Goal: Task Accomplishment & Management: Complete application form

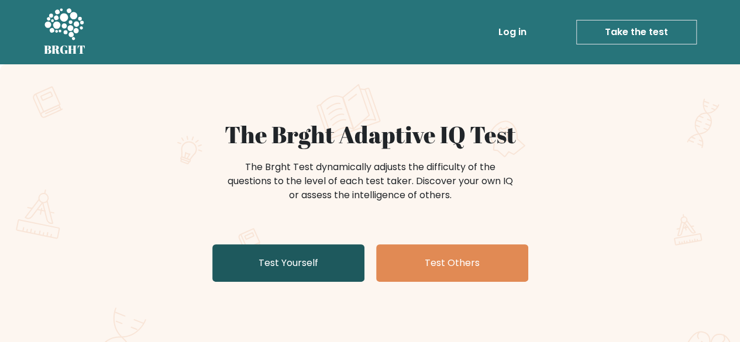
click at [320, 276] on link "Test Yourself" at bounding box center [288, 262] width 152 height 37
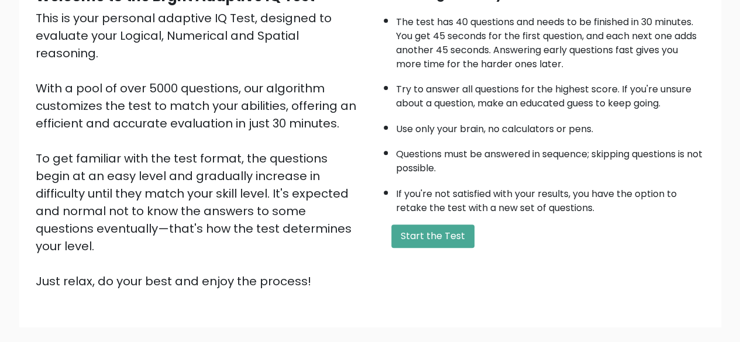
scroll to position [193, 0]
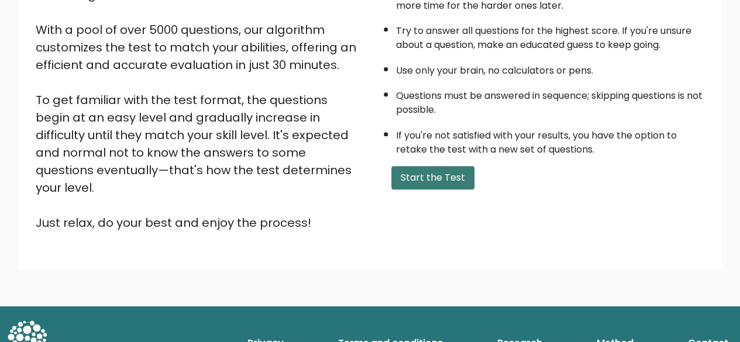
click at [418, 182] on button "Start the Test" at bounding box center [432, 177] width 83 height 23
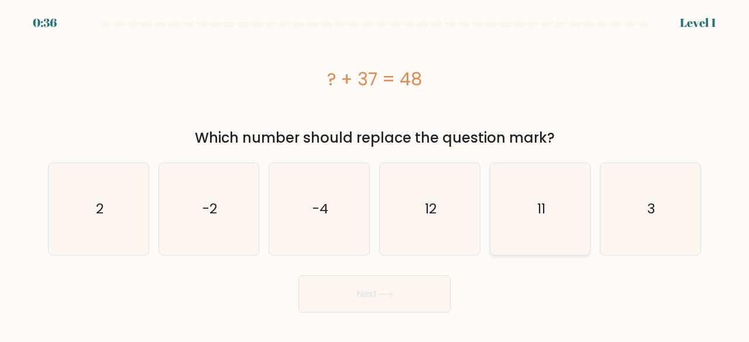
click at [522, 202] on icon "11" at bounding box center [540, 209] width 92 height 92
click at [375, 174] on input "e. 11" at bounding box center [374, 172] width 1 height 3
radio input "true"
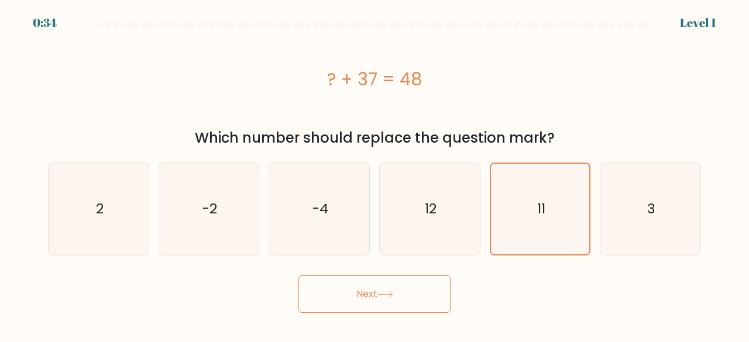
click at [410, 279] on button "Next" at bounding box center [374, 293] width 152 height 37
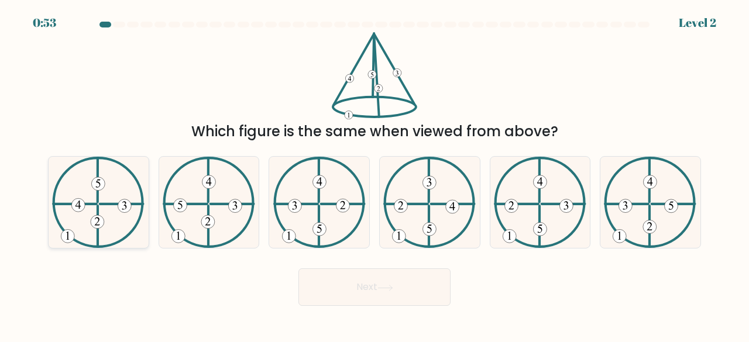
click at [91, 197] on icon at bounding box center [98, 203] width 92 height 92
click at [374, 174] on input "a." at bounding box center [374, 172] width 1 height 3
radio input "true"
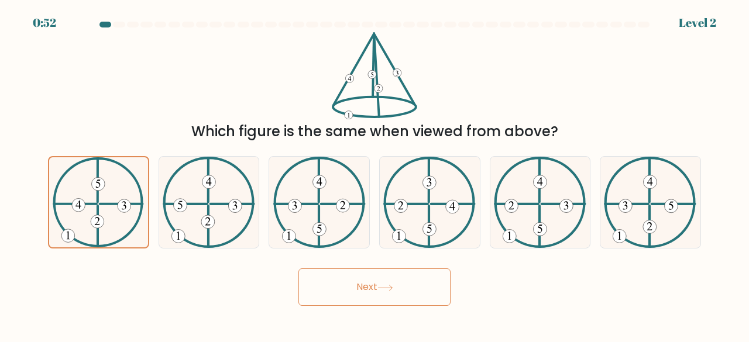
click at [390, 292] on button "Next" at bounding box center [374, 286] width 152 height 37
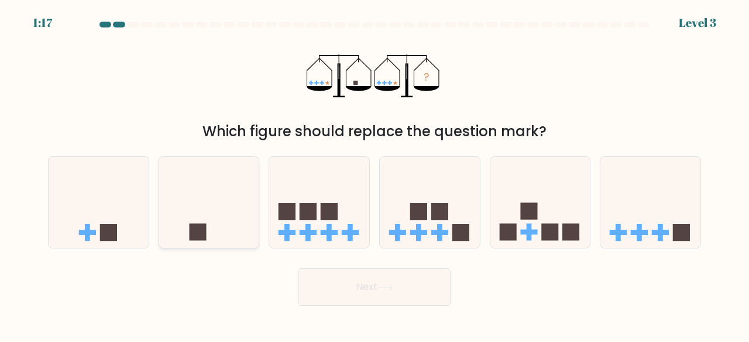
click at [225, 228] on icon at bounding box center [209, 202] width 100 height 82
click at [374, 174] on input "b." at bounding box center [374, 172] width 1 height 3
radio input "true"
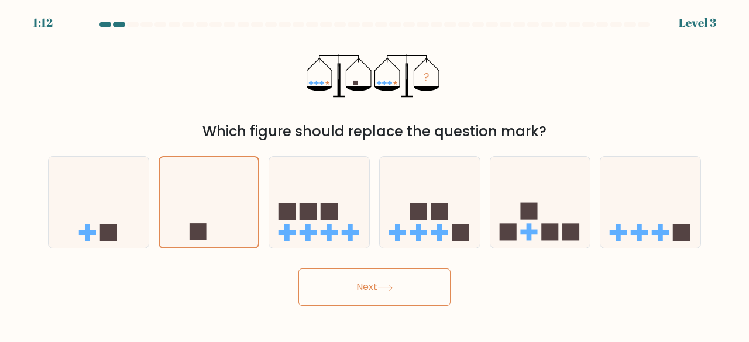
click at [392, 287] on icon at bounding box center [385, 287] width 14 height 5
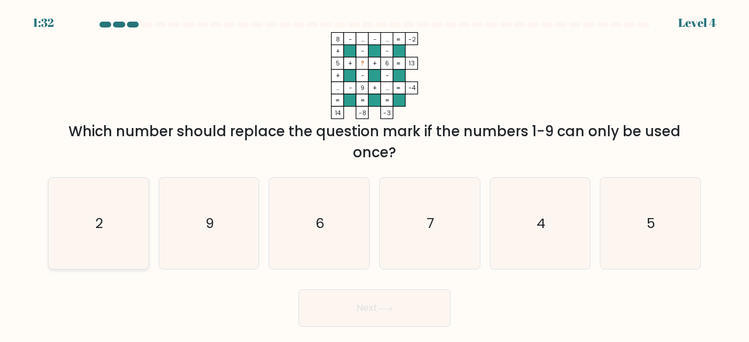
click at [96, 225] on text "2" at bounding box center [99, 222] width 8 height 19
click at [374, 174] on input "a. 2" at bounding box center [374, 172] width 1 height 3
radio input "true"
click at [411, 314] on button "Next" at bounding box center [374, 308] width 152 height 37
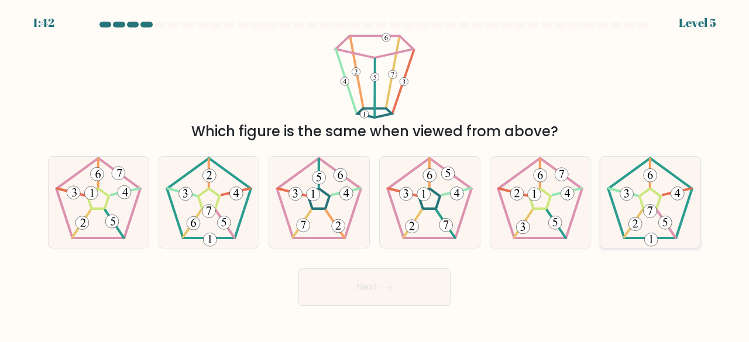
click at [660, 205] on icon at bounding box center [650, 203] width 92 height 92
click at [375, 174] on input "f." at bounding box center [374, 172] width 1 height 3
radio input "true"
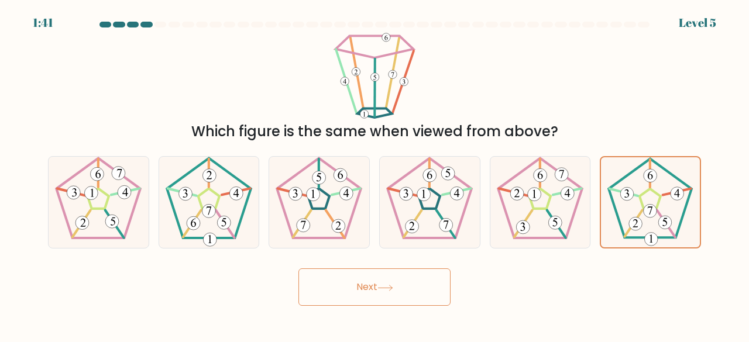
click at [402, 294] on button "Next" at bounding box center [374, 286] width 152 height 37
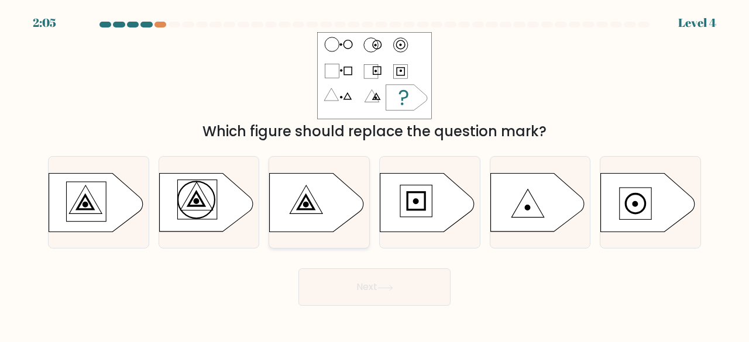
click at [304, 206] on circle at bounding box center [306, 204] width 5 height 5
click at [374, 174] on input "c." at bounding box center [374, 172] width 1 height 3
radio input "true"
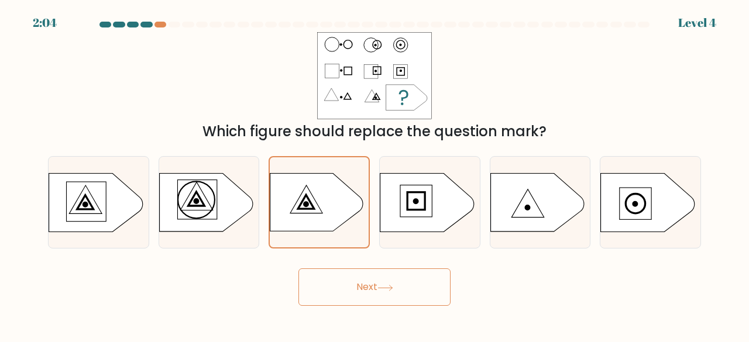
click at [378, 276] on button "Next" at bounding box center [374, 286] width 152 height 37
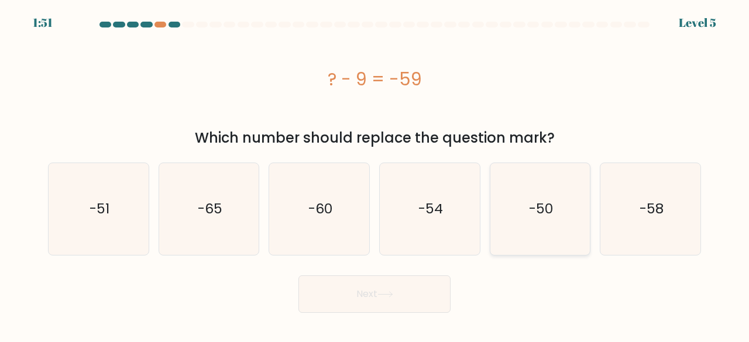
click at [553, 218] on icon "-50" at bounding box center [540, 209] width 92 height 92
click at [375, 174] on input "e. -50" at bounding box center [374, 172] width 1 height 3
radio input "true"
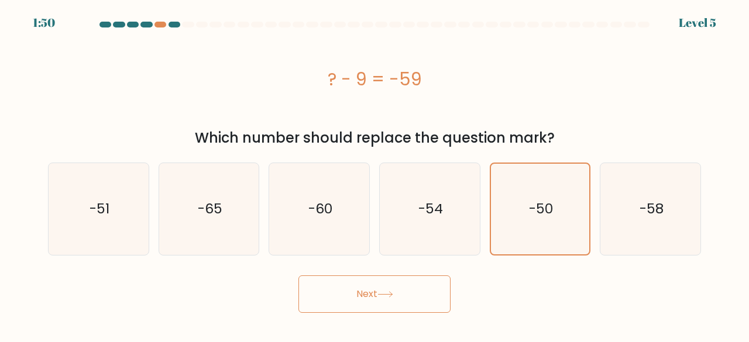
click at [374, 295] on button "Next" at bounding box center [374, 293] width 152 height 37
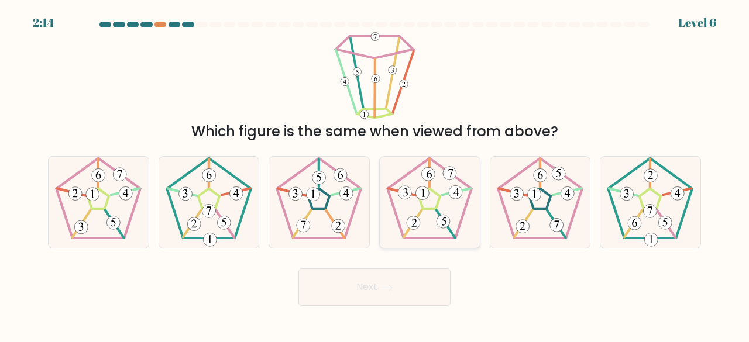
click at [423, 203] on icon at bounding box center [430, 203] width 92 height 92
click at [375, 174] on input "d." at bounding box center [374, 172] width 1 height 3
radio input "true"
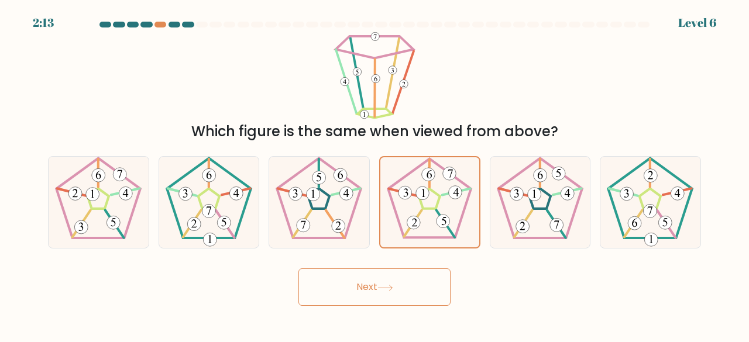
click at [406, 283] on button "Next" at bounding box center [374, 286] width 152 height 37
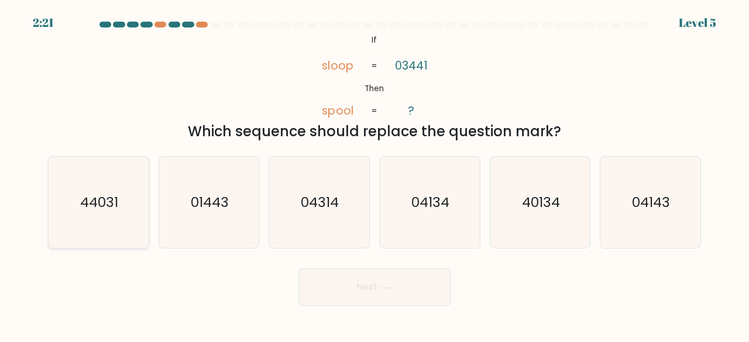
click at [115, 215] on icon "44031" at bounding box center [99, 203] width 92 height 92
click at [374, 174] on input "a. 44031" at bounding box center [374, 172] width 1 height 3
radio input "true"
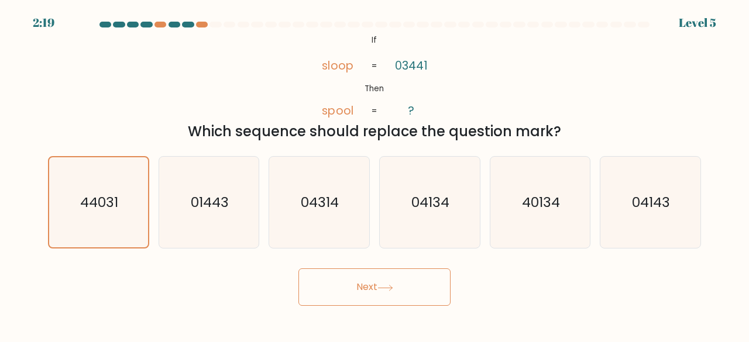
click at [405, 295] on button "Next" at bounding box center [374, 286] width 152 height 37
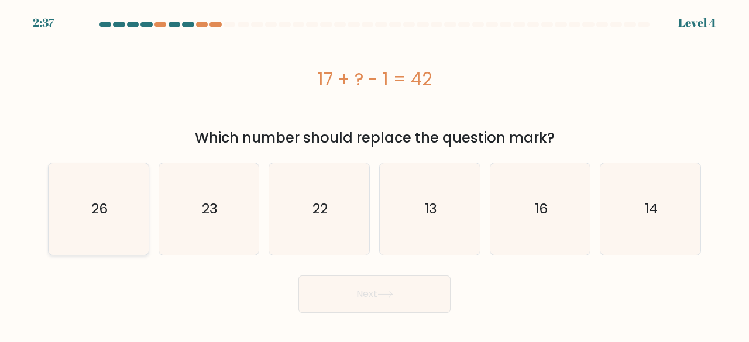
click at [61, 218] on icon "26" at bounding box center [99, 209] width 92 height 92
click at [374, 174] on input "a. 26" at bounding box center [374, 172] width 1 height 3
radio input "true"
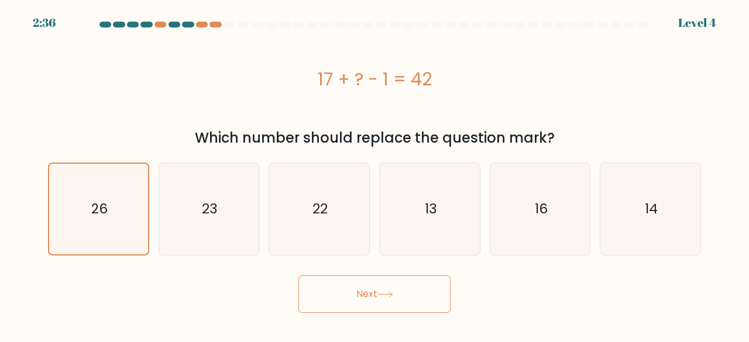
click at [374, 290] on button "Next" at bounding box center [374, 293] width 152 height 37
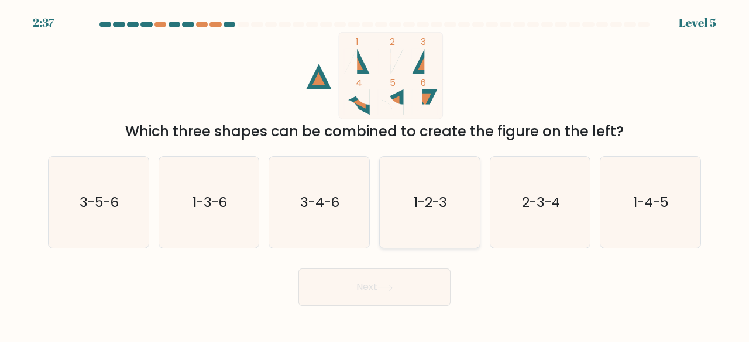
click at [424, 212] on icon "1-2-3" at bounding box center [430, 203] width 92 height 92
click at [375, 174] on input "d. 1-2-3" at bounding box center [374, 172] width 1 height 3
radio input "true"
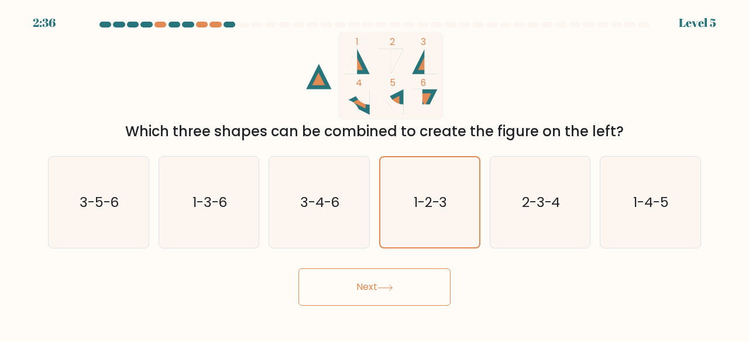
click at [405, 281] on button "Next" at bounding box center [374, 286] width 152 height 37
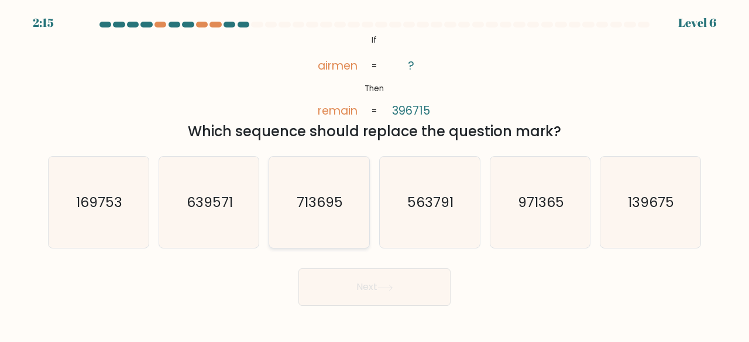
click at [320, 203] on text "713695" at bounding box center [320, 201] width 46 height 19
click at [374, 174] on input "c. 713695" at bounding box center [374, 172] width 1 height 3
radio input "true"
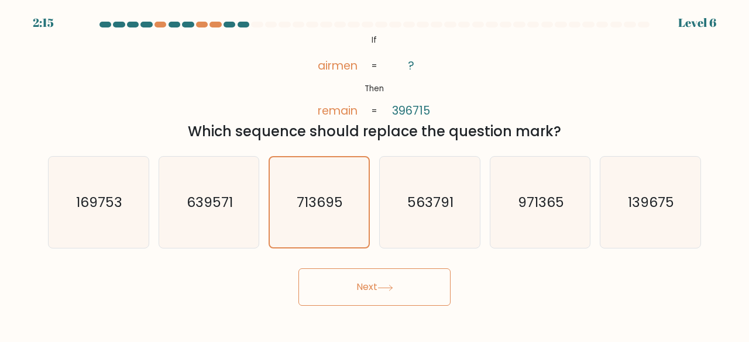
click at [383, 289] on icon at bounding box center [385, 288] width 16 height 6
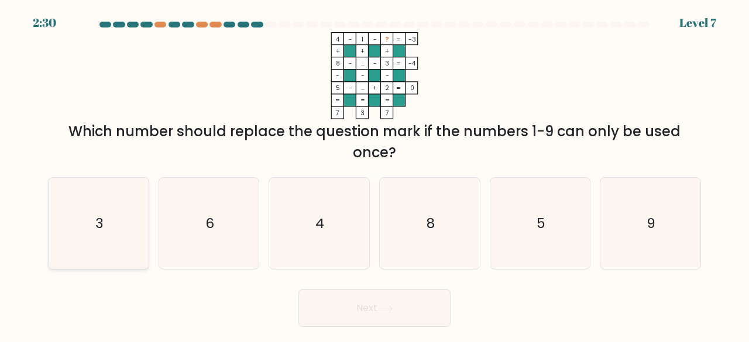
click at [107, 228] on icon "3" at bounding box center [99, 224] width 92 height 92
click at [374, 174] on input "a. 3" at bounding box center [374, 172] width 1 height 3
radio input "true"
click at [218, 237] on icon "6" at bounding box center [209, 224] width 92 height 92
click at [374, 174] on input "b. 6" at bounding box center [374, 172] width 1 height 3
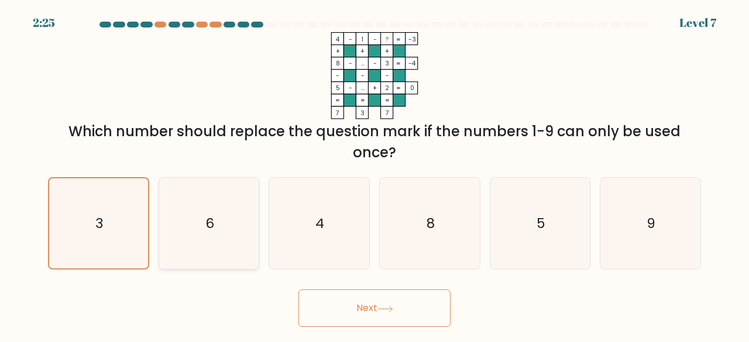
radio input "true"
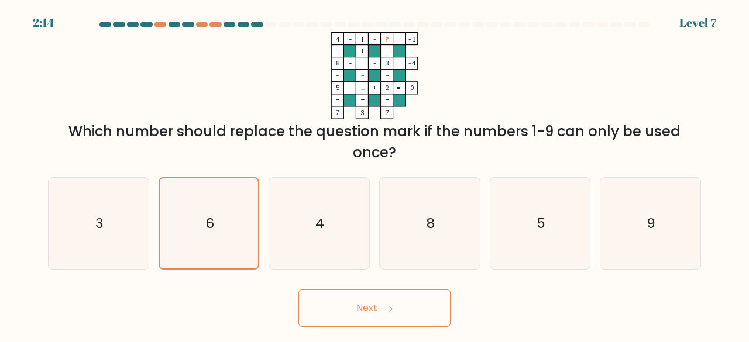
click at [324, 299] on button "Next" at bounding box center [374, 308] width 152 height 37
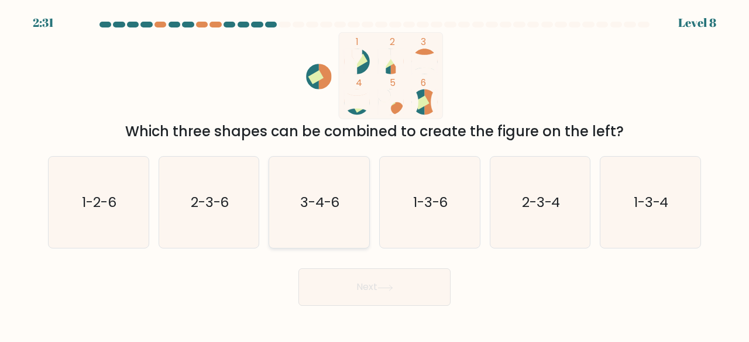
click at [308, 212] on icon "3-4-6" at bounding box center [319, 203] width 92 height 92
click at [374, 174] on input "c. 3-4-6" at bounding box center [374, 172] width 1 height 3
radio input "true"
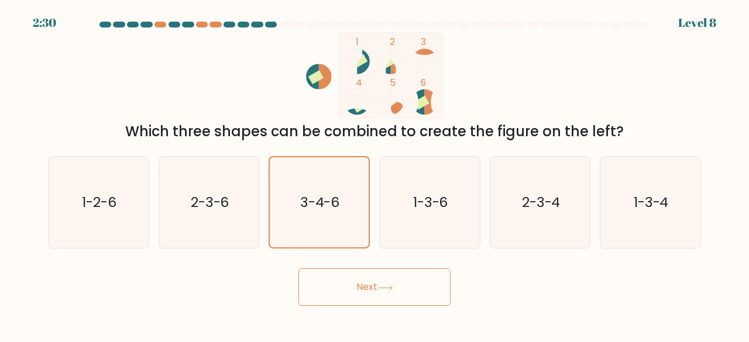
click at [371, 285] on button "Next" at bounding box center [374, 286] width 152 height 37
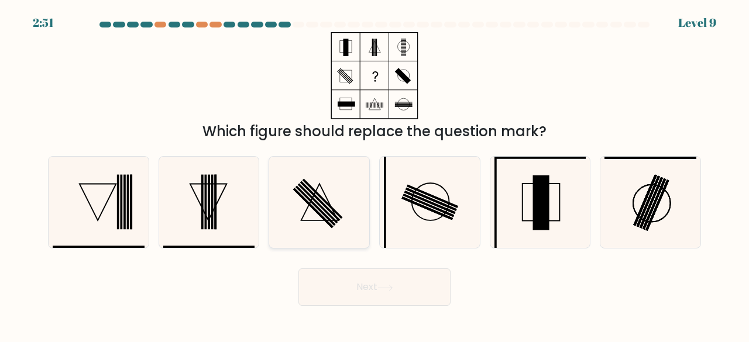
click at [314, 204] on rect at bounding box center [315, 205] width 40 height 40
click at [374, 174] on input "c." at bounding box center [374, 172] width 1 height 3
radio input "true"
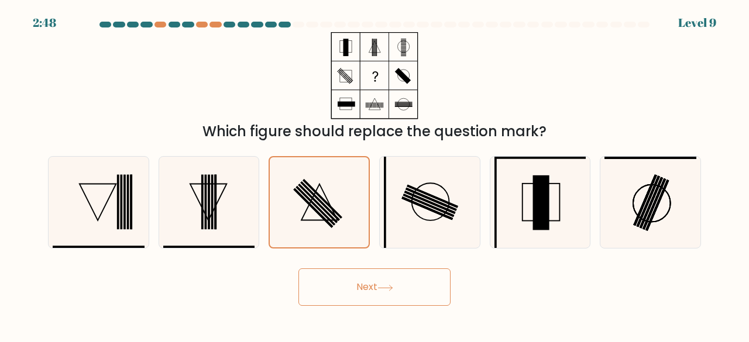
click at [366, 278] on button "Next" at bounding box center [374, 286] width 152 height 37
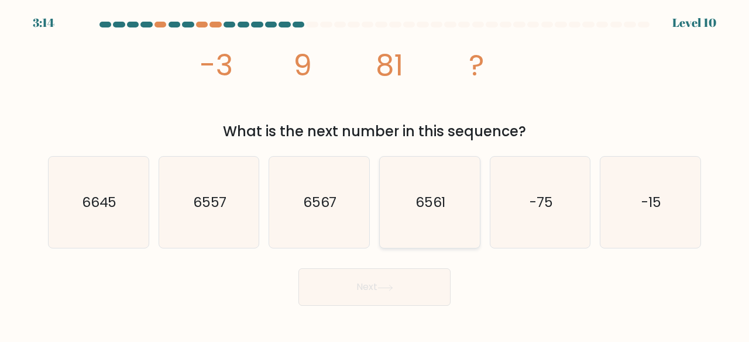
click at [421, 222] on icon "6561" at bounding box center [430, 203] width 92 height 92
click at [375, 174] on input "d. 6561" at bounding box center [374, 172] width 1 height 3
radio input "true"
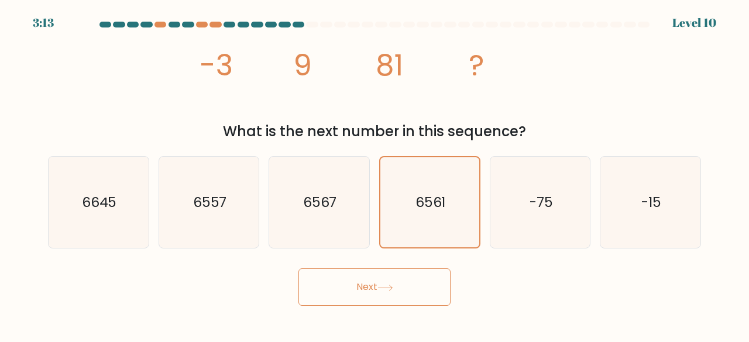
click at [395, 282] on button "Next" at bounding box center [374, 286] width 152 height 37
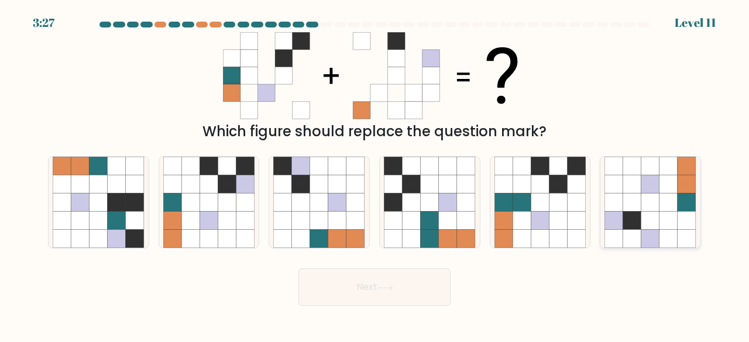
click at [660, 204] on icon at bounding box center [668, 203] width 18 height 18
click at [375, 174] on input "f." at bounding box center [374, 172] width 1 height 3
radio input "true"
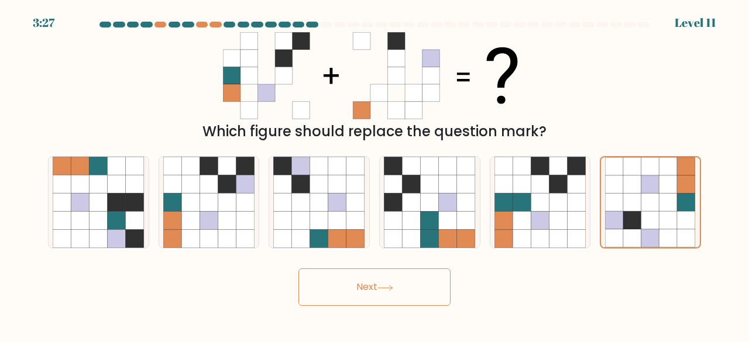
click at [373, 283] on button "Next" at bounding box center [374, 286] width 152 height 37
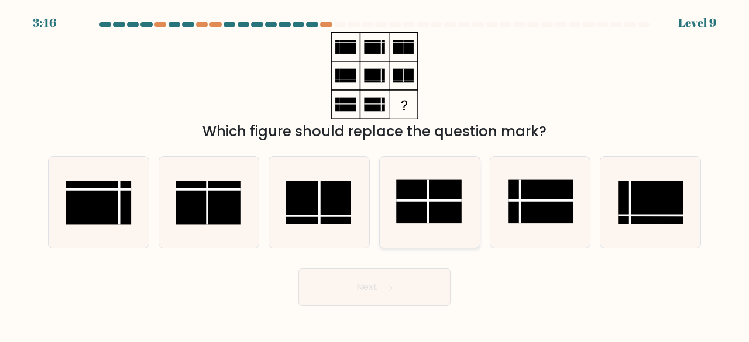
click at [436, 198] on rect at bounding box center [429, 202] width 66 height 44
click at [375, 174] on input "d." at bounding box center [374, 172] width 1 height 3
radio input "true"
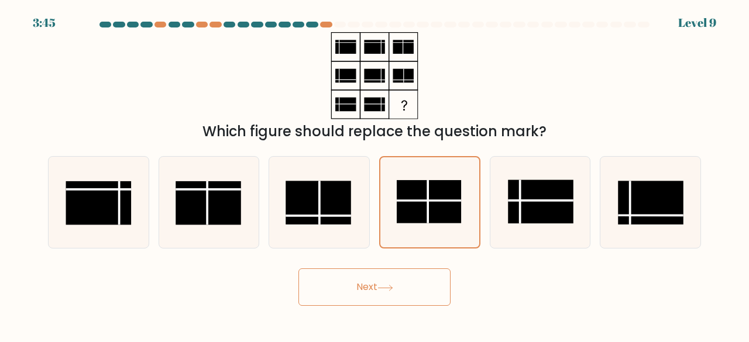
click at [394, 284] on button "Next" at bounding box center [374, 286] width 152 height 37
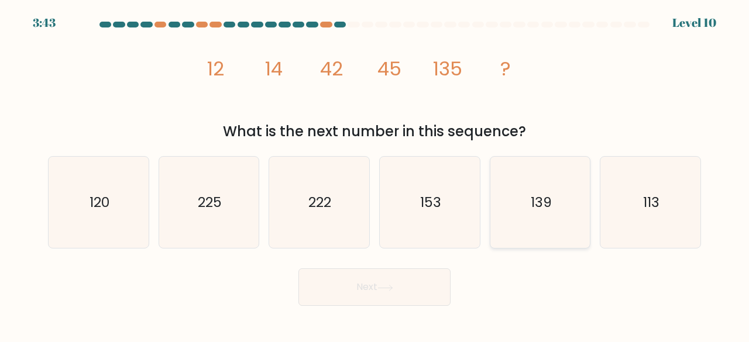
click at [551, 206] on icon "139" at bounding box center [540, 203] width 92 height 92
click at [375, 174] on input "e. 139" at bounding box center [374, 172] width 1 height 3
radio input "true"
click at [365, 304] on button "Next" at bounding box center [374, 286] width 152 height 37
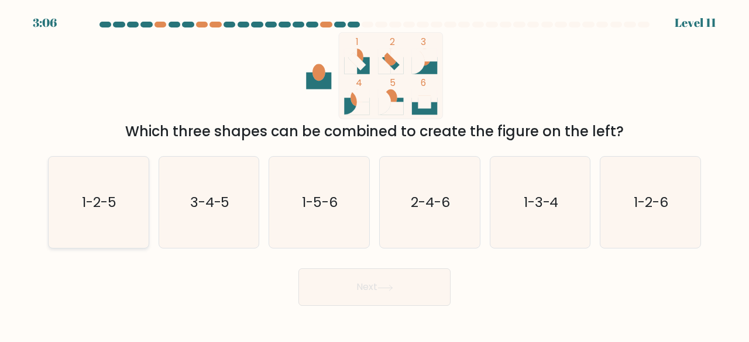
click at [102, 197] on text "1-2-5" at bounding box center [99, 201] width 35 height 19
click at [374, 174] on input "a. 1-2-5" at bounding box center [374, 172] width 1 height 3
radio input "true"
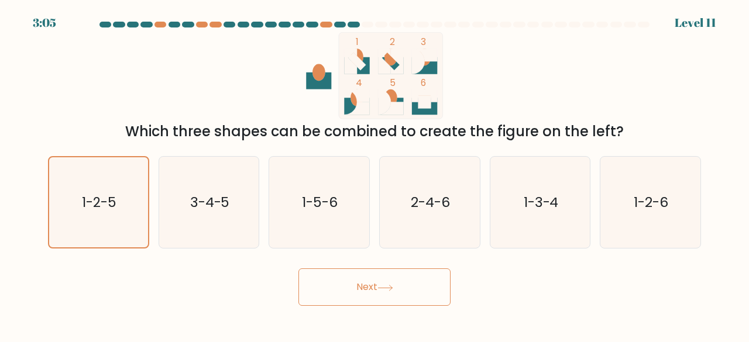
click at [390, 288] on icon at bounding box center [385, 288] width 16 height 6
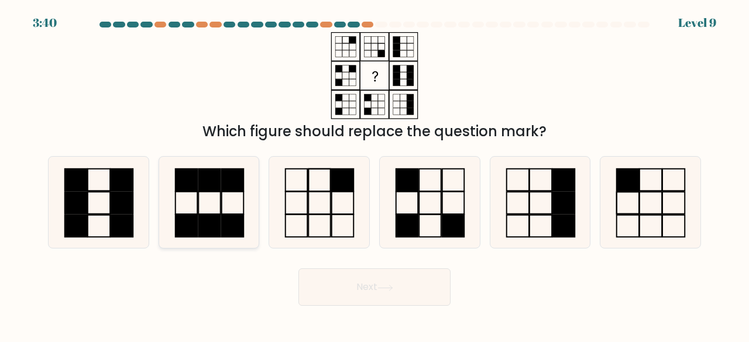
click at [234, 220] on rect at bounding box center [233, 226] width 22 height 22
click at [374, 174] on input "b." at bounding box center [374, 172] width 1 height 3
radio input "true"
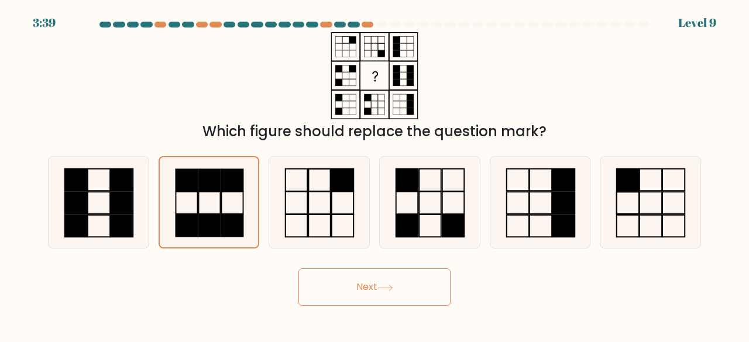
click at [346, 291] on button "Next" at bounding box center [374, 286] width 152 height 37
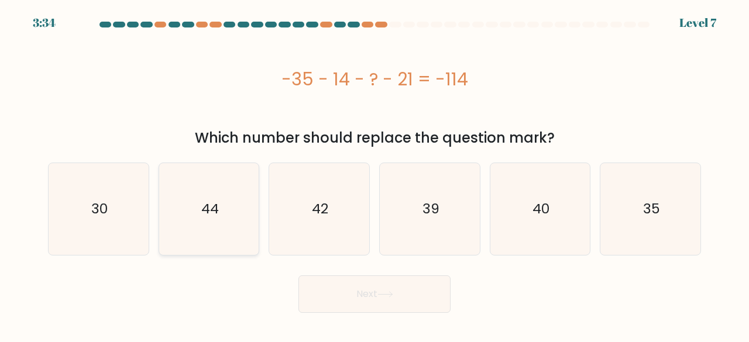
click at [167, 218] on icon "44" at bounding box center [209, 209] width 92 height 92
click at [374, 174] on input "b. 44" at bounding box center [374, 172] width 1 height 3
radio input "true"
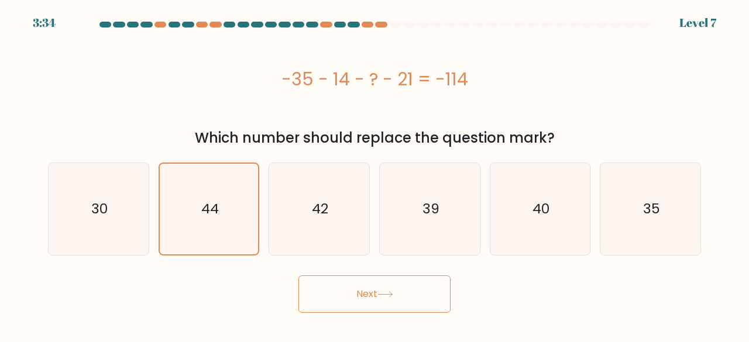
click at [370, 288] on button "Next" at bounding box center [374, 293] width 152 height 37
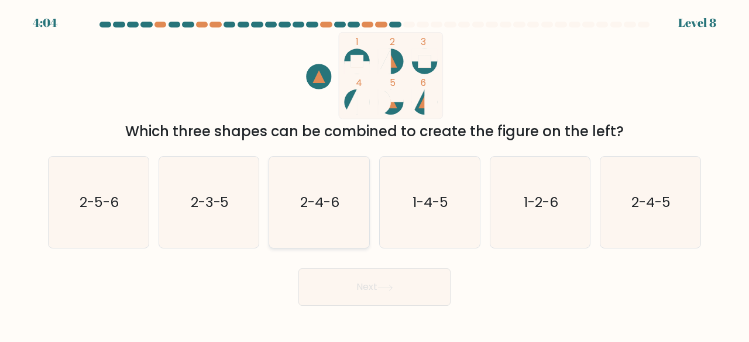
click at [332, 218] on icon "2-4-6" at bounding box center [319, 203] width 92 height 92
click at [374, 174] on input "c. 2-4-6" at bounding box center [374, 172] width 1 height 3
radio input "true"
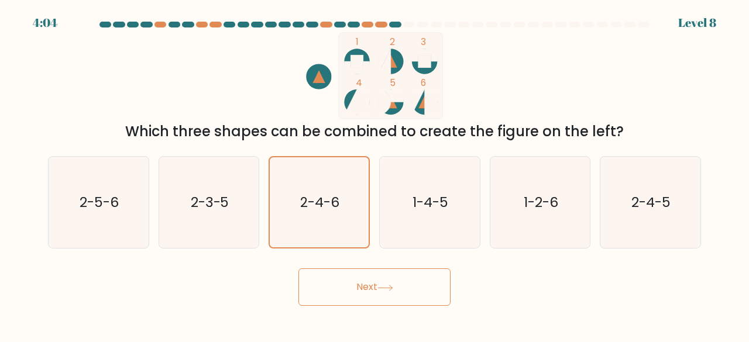
click at [418, 288] on button "Next" at bounding box center [374, 286] width 152 height 37
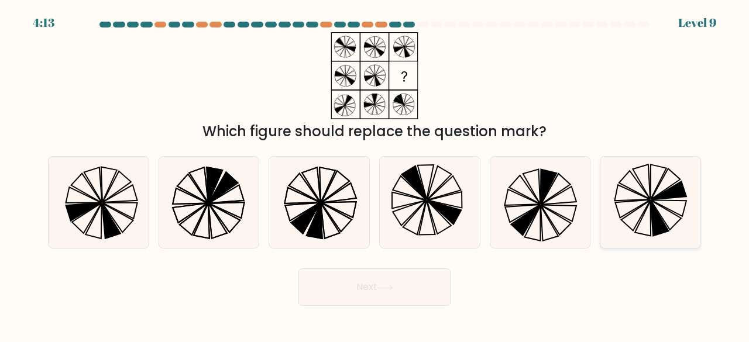
click at [640, 205] on icon at bounding box center [632, 209] width 35 height 18
click at [375, 174] on input "f." at bounding box center [374, 172] width 1 height 3
radio input "true"
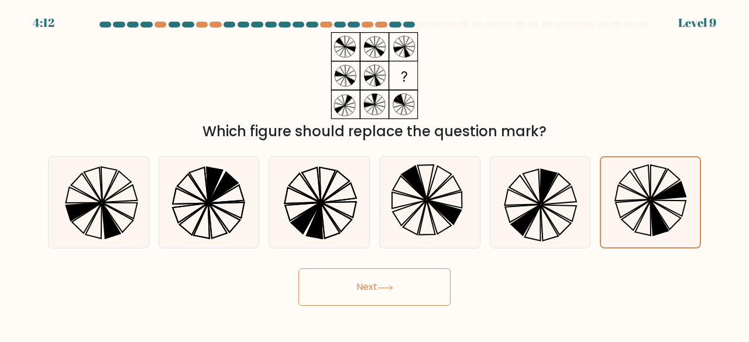
click at [404, 288] on button "Next" at bounding box center [374, 286] width 152 height 37
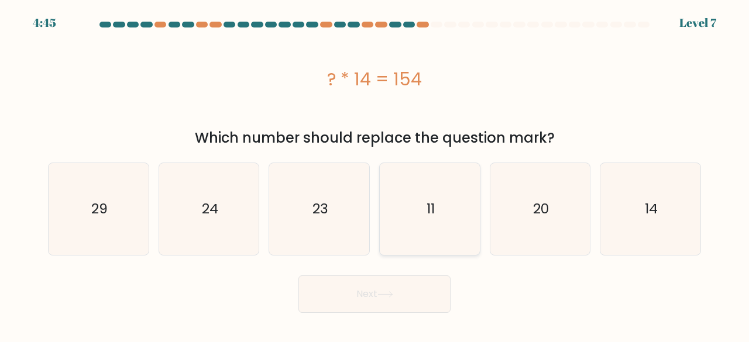
click at [420, 210] on icon "11" at bounding box center [430, 209] width 92 height 92
click at [375, 174] on input "d. 11" at bounding box center [374, 172] width 1 height 3
radio input "true"
click at [397, 297] on button "Next" at bounding box center [374, 293] width 152 height 37
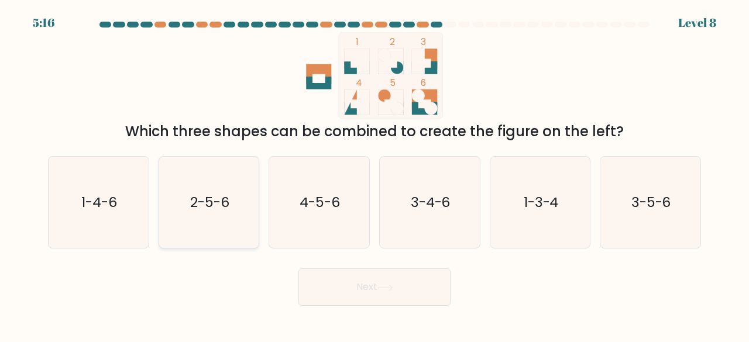
click at [193, 207] on text "2-5-6" at bounding box center [209, 201] width 39 height 19
click at [374, 174] on input "b. 2-5-6" at bounding box center [374, 172] width 1 height 3
radio input "true"
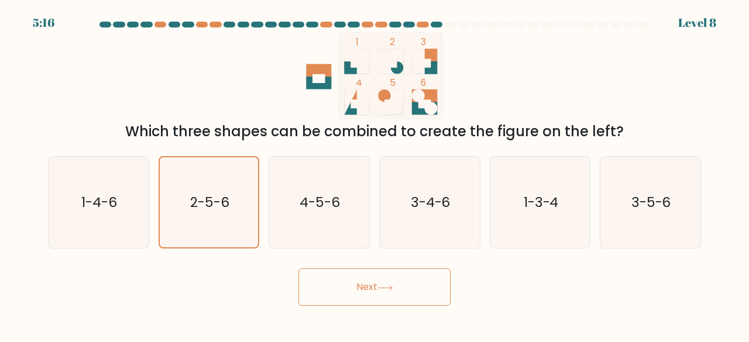
click at [405, 273] on button "Next" at bounding box center [374, 286] width 152 height 37
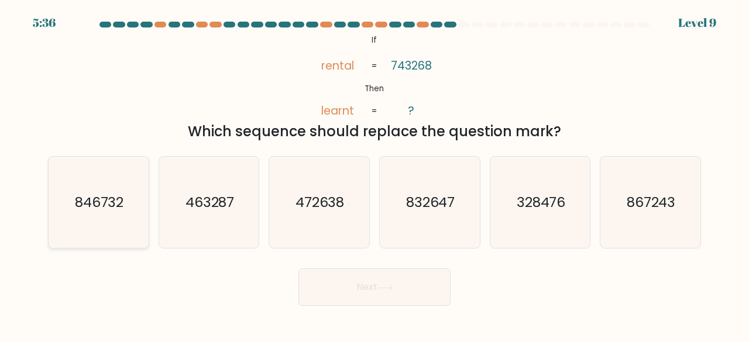
click at [99, 220] on icon "846732" at bounding box center [99, 203] width 92 height 92
click at [374, 174] on input "a. 846732" at bounding box center [374, 172] width 1 height 3
radio input "true"
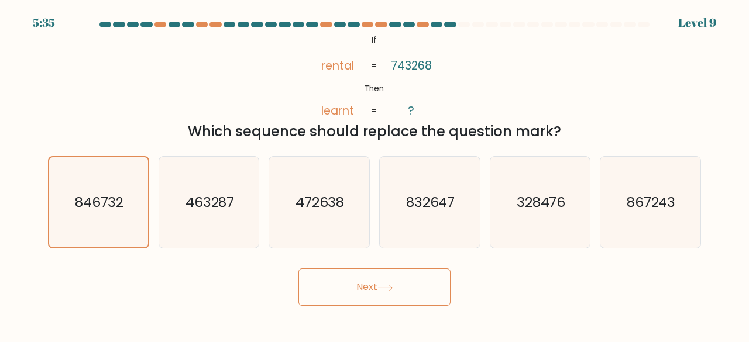
click at [420, 293] on button "Next" at bounding box center [374, 286] width 152 height 37
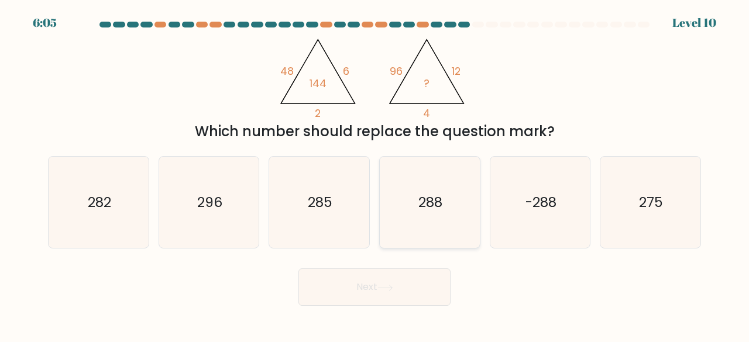
click at [432, 220] on icon "288" at bounding box center [430, 203] width 92 height 92
click at [375, 174] on input "d. 288" at bounding box center [374, 172] width 1 height 3
radio input "true"
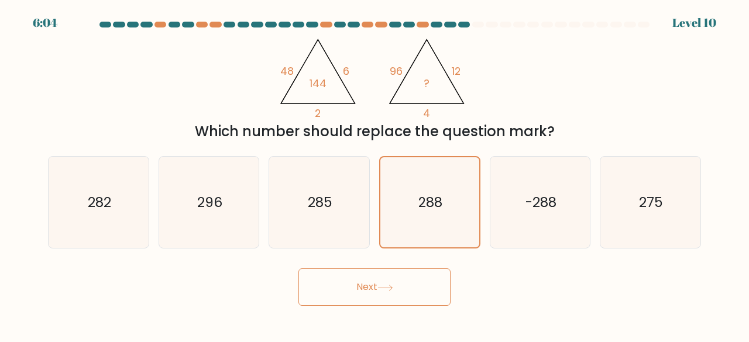
click at [390, 284] on button "Next" at bounding box center [374, 286] width 152 height 37
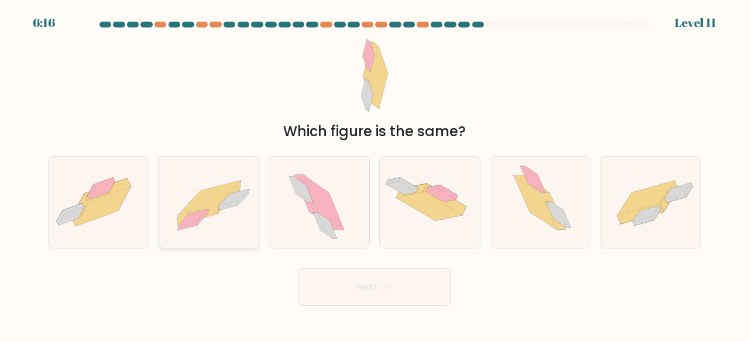
click at [215, 220] on icon at bounding box center [209, 203] width 100 height 72
click at [374, 174] on input "b." at bounding box center [374, 172] width 1 height 3
radio input "true"
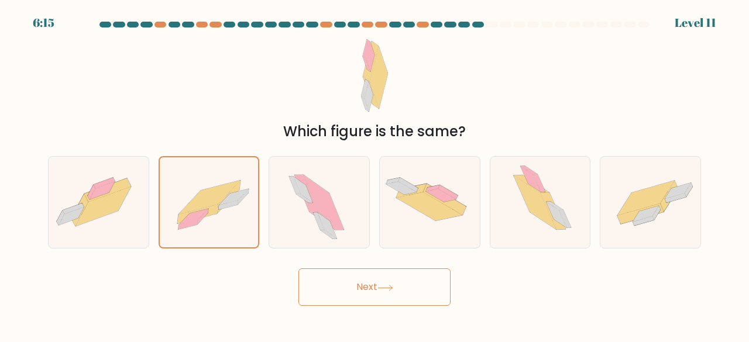
click at [368, 287] on button "Next" at bounding box center [374, 286] width 152 height 37
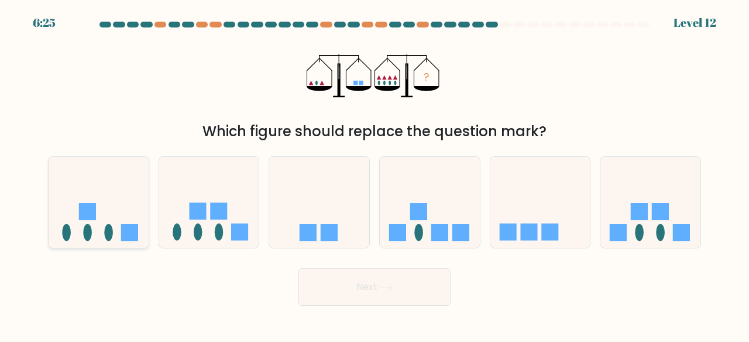
click at [128, 225] on rect at bounding box center [128, 232] width 17 height 17
click at [374, 174] on input "a." at bounding box center [374, 172] width 1 height 3
radio input "true"
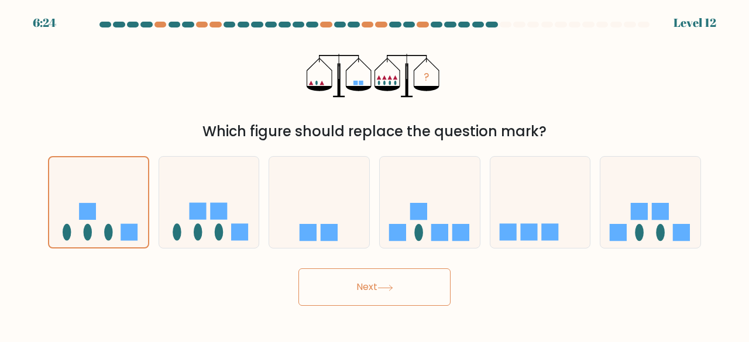
click at [437, 288] on button "Next" at bounding box center [374, 286] width 152 height 37
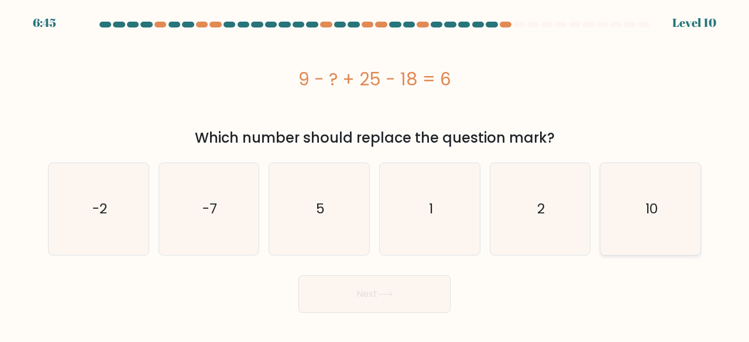
click at [633, 198] on icon "10" at bounding box center [650, 209] width 92 height 92
click at [375, 174] on input "f. 10" at bounding box center [374, 172] width 1 height 3
radio input "true"
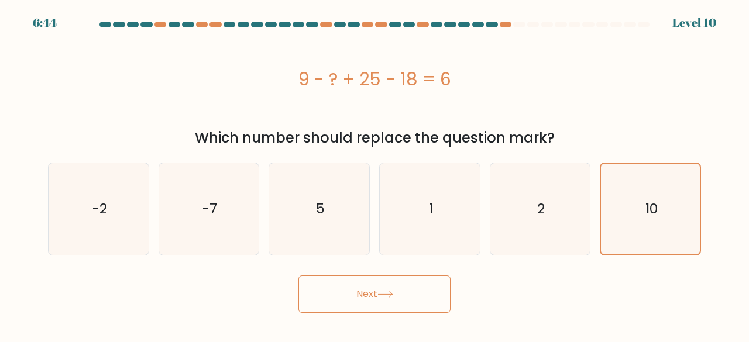
click at [343, 285] on button "Next" at bounding box center [374, 293] width 152 height 37
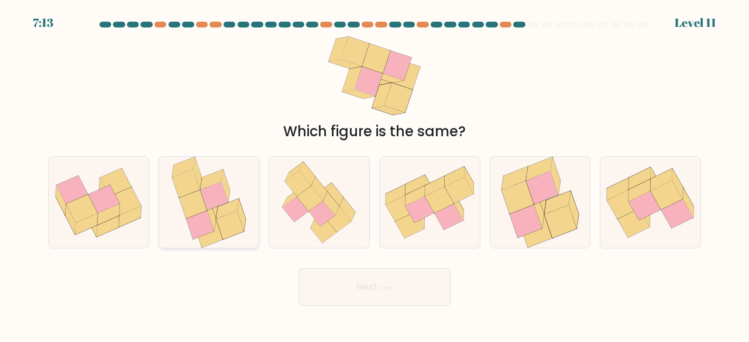
click at [216, 219] on icon at bounding box center [231, 219] width 30 height 41
click at [374, 174] on input "b." at bounding box center [374, 172] width 1 height 3
radio input "true"
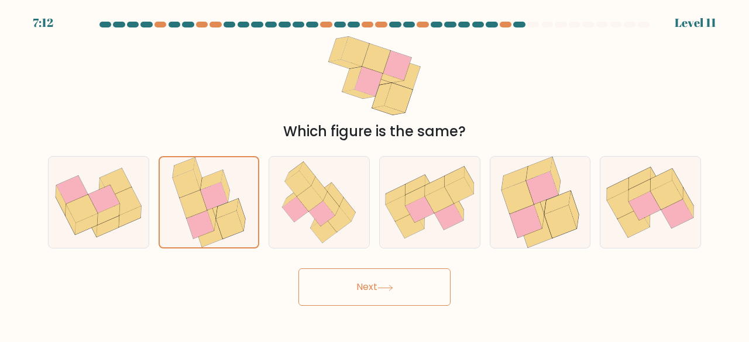
click at [394, 282] on button "Next" at bounding box center [374, 286] width 152 height 37
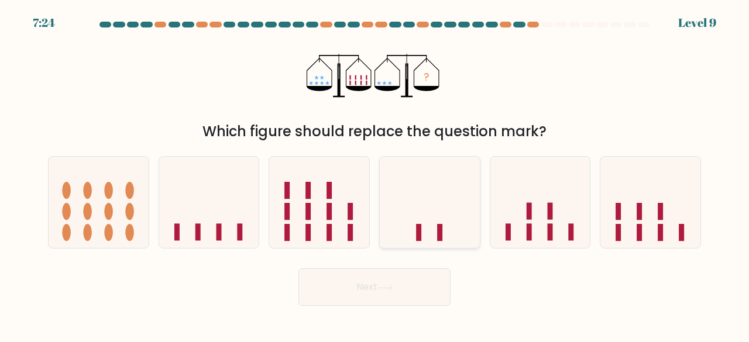
click at [428, 225] on icon at bounding box center [430, 202] width 100 height 82
click at [375, 174] on input "d." at bounding box center [374, 172] width 1 height 3
radio input "true"
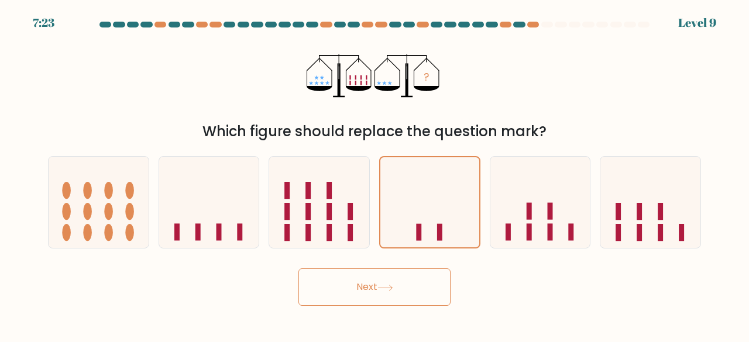
click at [423, 294] on button "Next" at bounding box center [374, 286] width 152 height 37
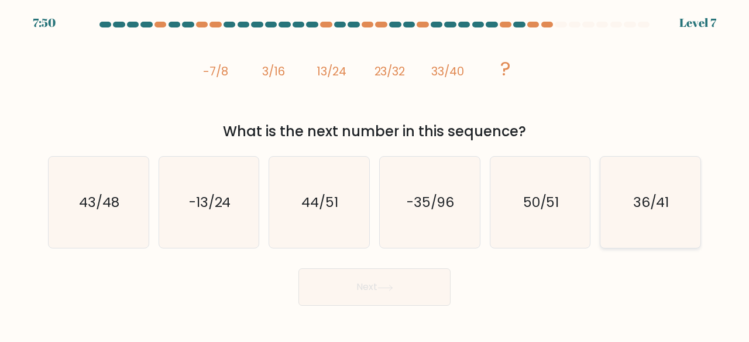
click at [674, 212] on icon "36/41" at bounding box center [650, 203] width 92 height 92
click at [375, 174] on input "f. 36/41" at bounding box center [374, 172] width 1 height 3
radio input "true"
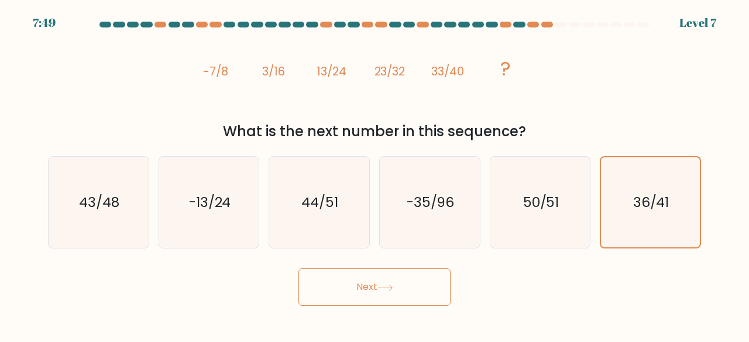
click at [395, 292] on button "Next" at bounding box center [374, 286] width 152 height 37
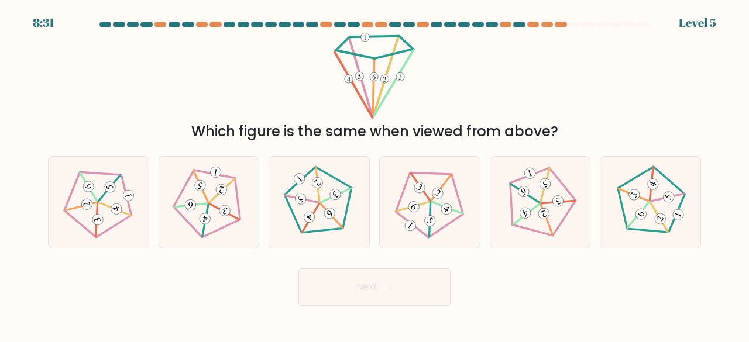
click at [395, 292] on button "Next" at bounding box center [374, 286] width 152 height 37
click at [373, 113] on 16 at bounding box center [373, 88] width 1 height 57
click at [535, 206] on 447 at bounding box center [525, 214] width 33 height 20
click at [375, 174] on input "e." at bounding box center [374, 172] width 1 height 3
radio input "true"
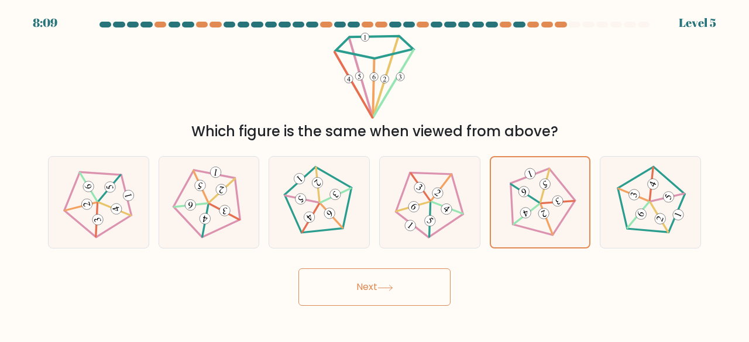
click at [383, 280] on button "Next" at bounding box center [374, 286] width 152 height 37
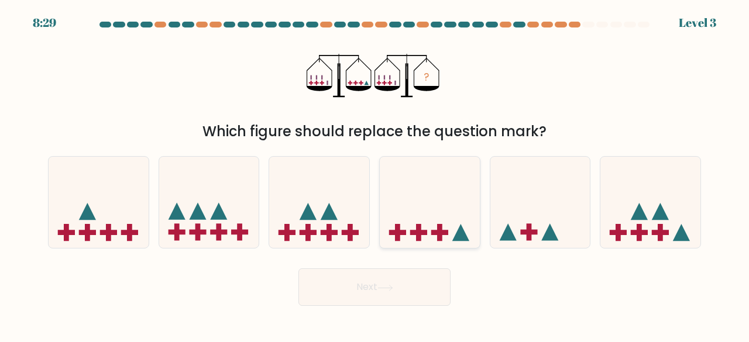
click at [416, 235] on rect at bounding box center [418, 232] width 17 height 5
click at [375, 174] on input "d." at bounding box center [374, 172] width 1 height 3
radio input "true"
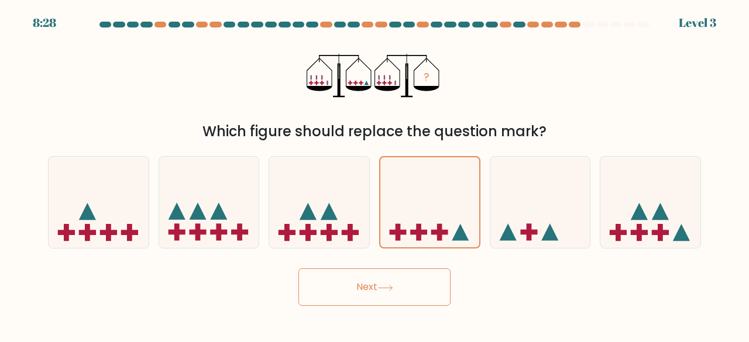
click at [415, 274] on button "Next" at bounding box center [374, 286] width 152 height 37
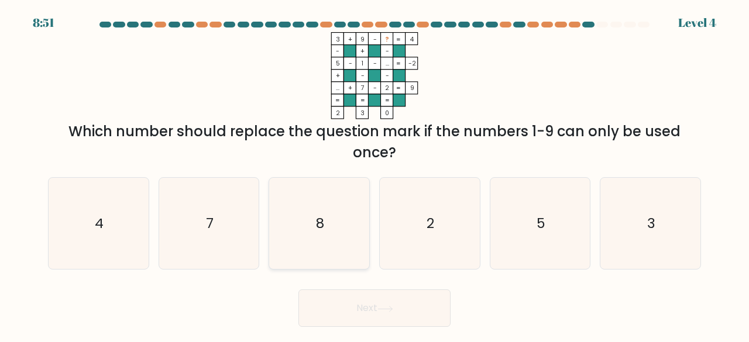
click at [332, 231] on icon "8" at bounding box center [319, 224] width 92 height 92
click at [374, 174] on input "c. 8" at bounding box center [374, 172] width 1 height 3
radio input "true"
click at [352, 313] on button "Next" at bounding box center [374, 308] width 152 height 37
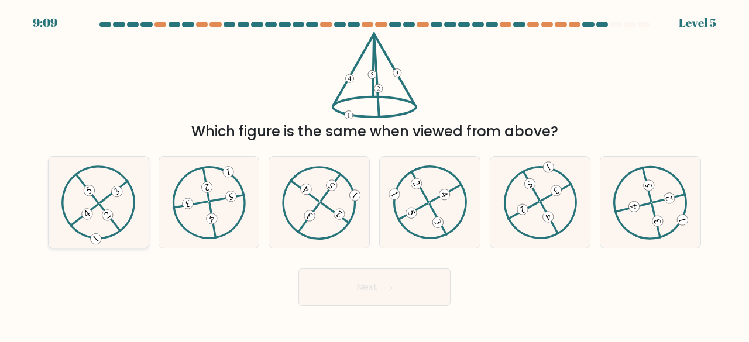
click at [91, 225] on icon at bounding box center [98, 202] width 74 height 73
click at [374, 174] on input "a." at bounding box center [374, 172] width 1 height 3
radio input "true"
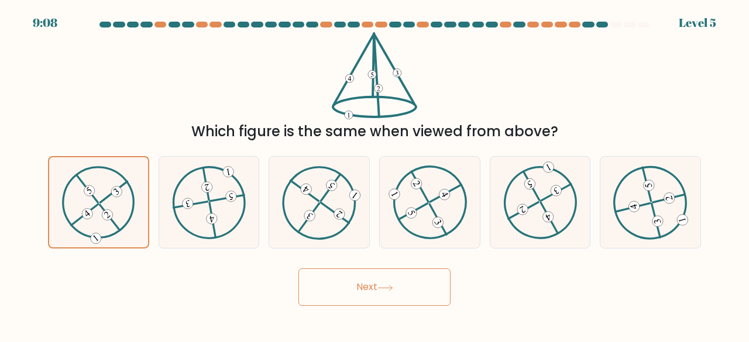
click at [367, 292] on button "Next" at bounding box center [374, 286] width 152 height 37
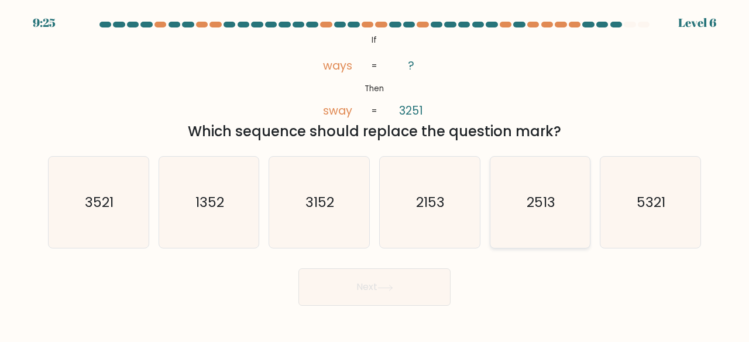
click at [551, 222] on icon "2513" at bounding box center [540, 203] width 92 height 92
click at [375, 174] on input "e. 2513" at bounding box center [374, 172] width 1 height 3
radio input "true"
click at [415, 287] on button "Next" at bounding box center [374, 286] width 152 height 37
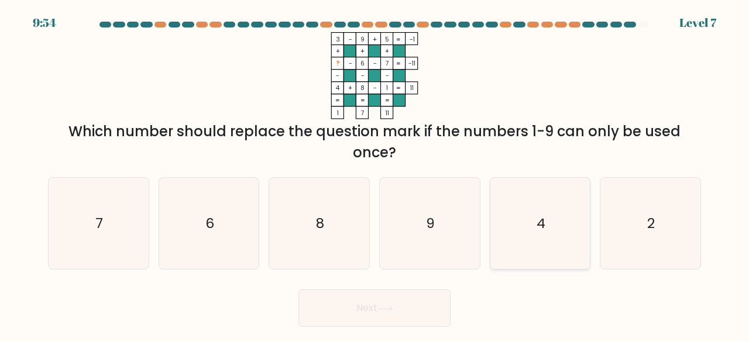
click at [529, 214] on icon "4" at bounding box center [540, 224] width 92 height 92
click at [375, 174] on input "e. 4" at bounding box center [374, 172] width 1 height 3
radio input "true"
click at [647, 236] on icon "2" at bounding box center [650, 224] width 92 height 92
click at [375, 174] on input "f. 2" at bounding box center [374, 172] width 1 height 3
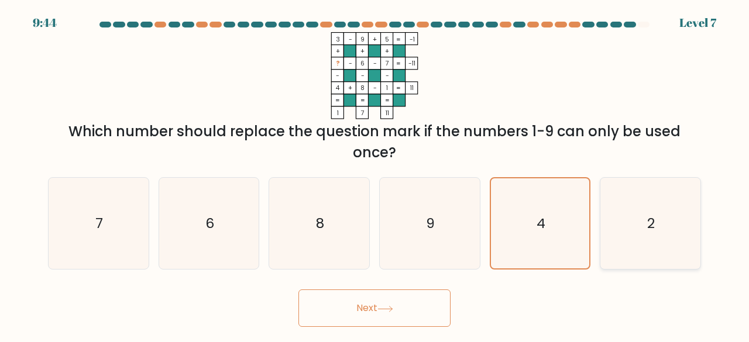
radio input "true"
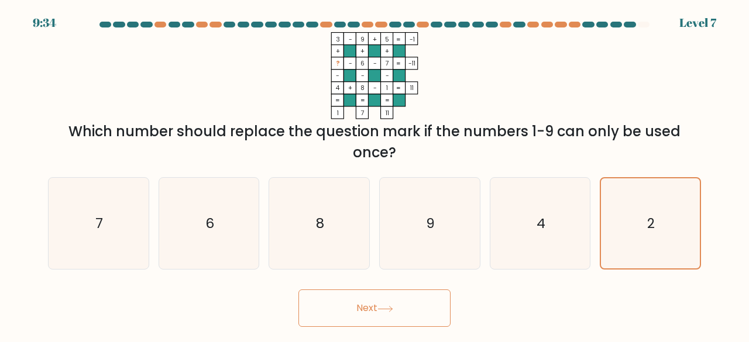
click at [404, 315] on button "Next" at bounding box center [374, 308] width 152 height 37
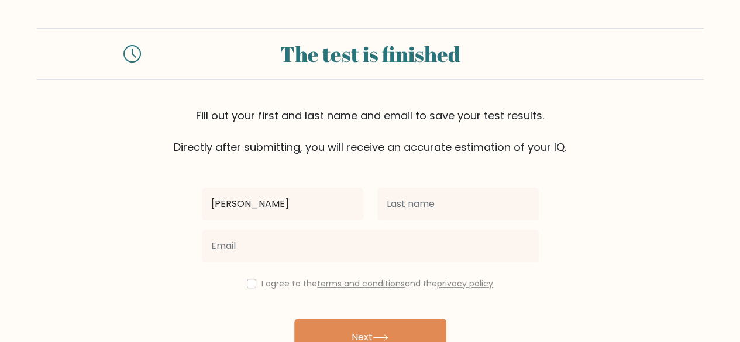
type input "[PERSON_NAME]"
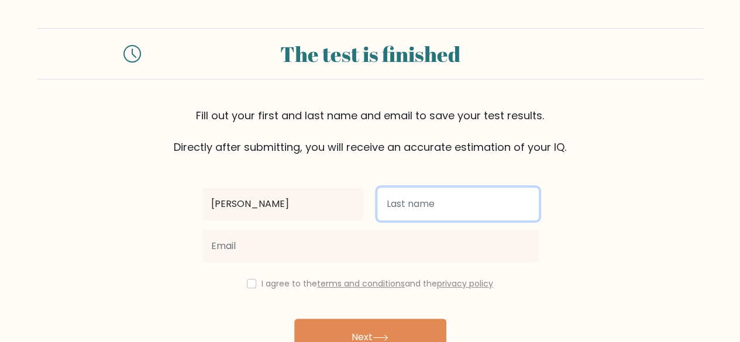
click at [390, 218] on input "text" at bounding box center [457, 204] width 161 height 33
type input "Valdehueza"
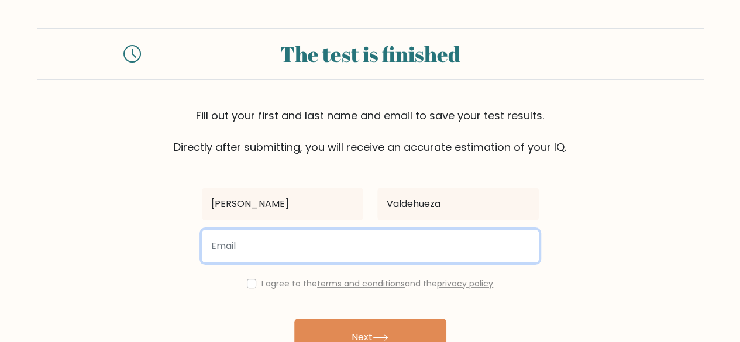
click at [285, 253] on input "email" at bounding box center [370, 246] width 337 height 33
type input "aileenvaldehueza1988@gmail.com"
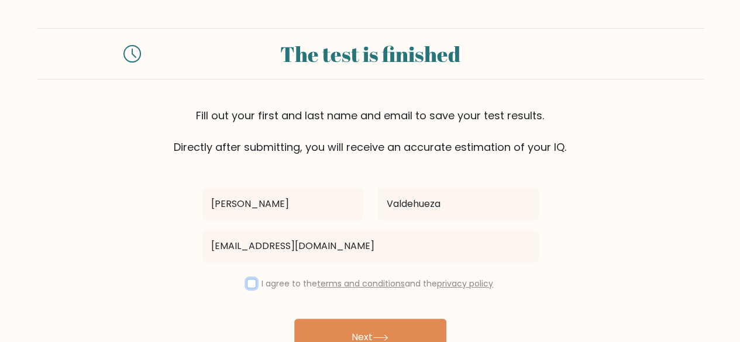
click at [247, 284] on input "checkbox" at bounding box center [251, 283] width 9 height 9
checkbox input "true"
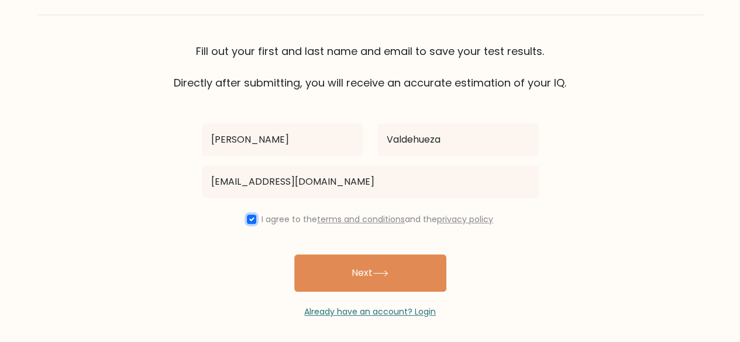
scroll to position [67, 0]
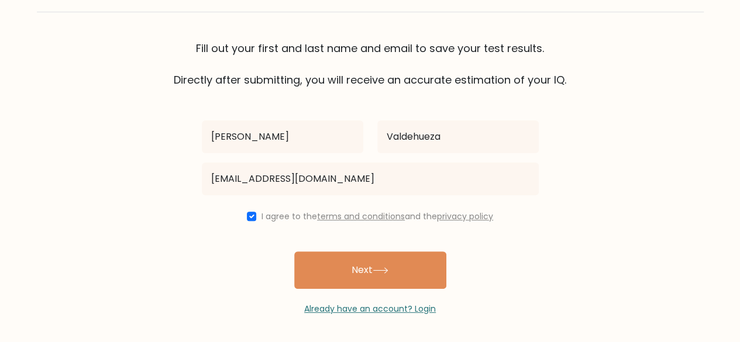
click at [360, 278] on button "Next" at bounding box center [370, 269] width 152 height 37
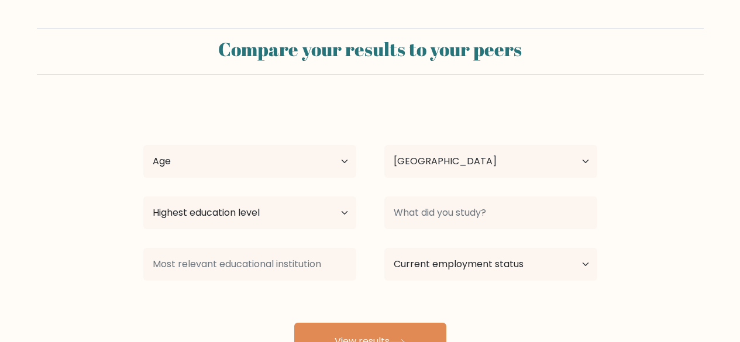
select select "PH"
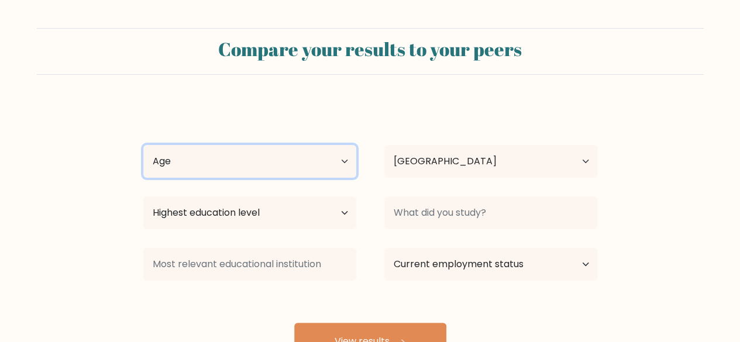
click at [330, 159] on select "Age Under [DEMOGRAPHIC_DATA] [DEMOGRAPHIC_DATA] [DEMOGRAPHIC_DATA] [DEMOGRAPHIC…" at bounding box center [249, 161] width 213 height 33
select select "35_44"
click at [143, 145] on select "Age Under [DEMOGRAPHIC_DATA] [DEMOGRAPHIC_DATA] [DEMOGRAPHIC_DATA] [DEMOGRAPHIC…" at bounding box center [249, 161] width 213 height 33
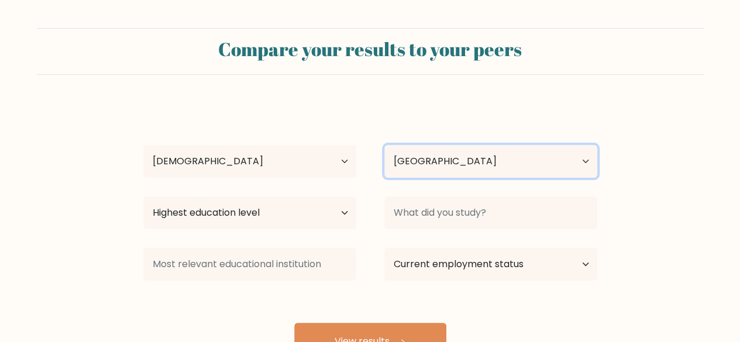
click at [456, 163] on select "Country Afghanistan Albania Algeria American Samoa Andorra Angola Anguilla Anta…" at bounding box center [490, 161] width 213 height 33
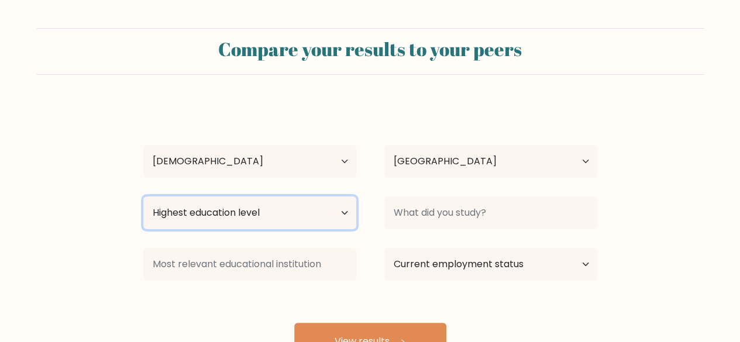
click at [240, 212] on select "Highest education level No schooling Primary Lower Secondary Upper Secondary Oc…" at bounding box center [249, 213] width 213 height 33
select select "bachelors_degree"
click at [143, 197] on select "Highest education level No schooling Primary Lower Secondary Upper Secondary Oc…" at bounding box center [249, 213] width 213 height 33
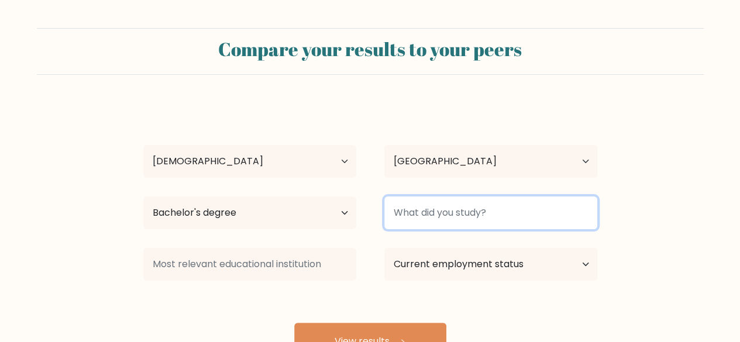
click at [464, 217] on input at bounding box center [490, 213] width 213 height 33
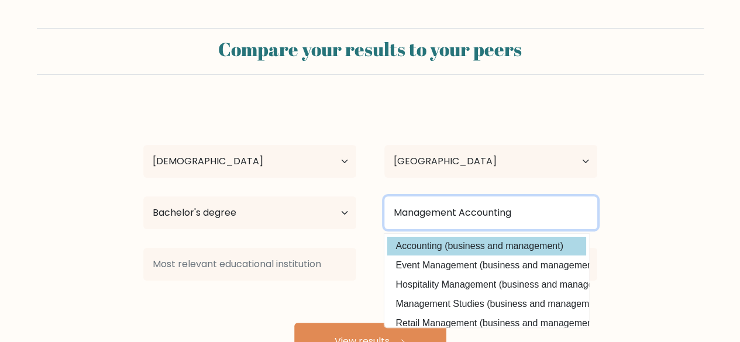
type input "Management Accounting"
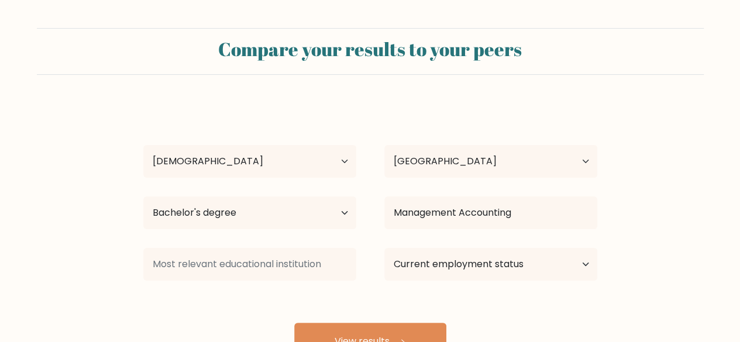
click at [444, 250] on div "Aileen Valdehueza Age Under 18 years old 18-24 years old 25-34 years old 35-44 …" at bounding box center [370, 231] width 468 height 257
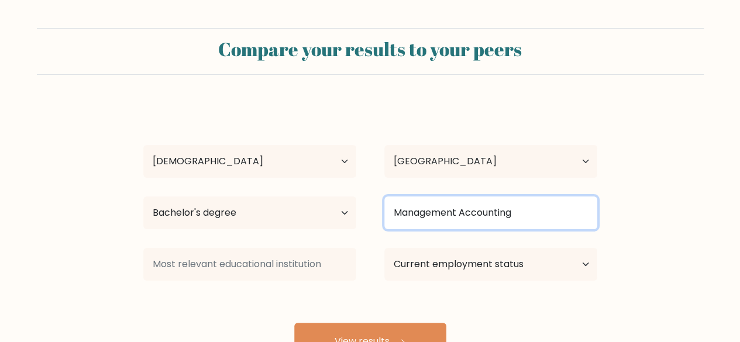
click at [549, 218] on input "Management Accounting" at bounding box center [490, 213] width 213 height 33
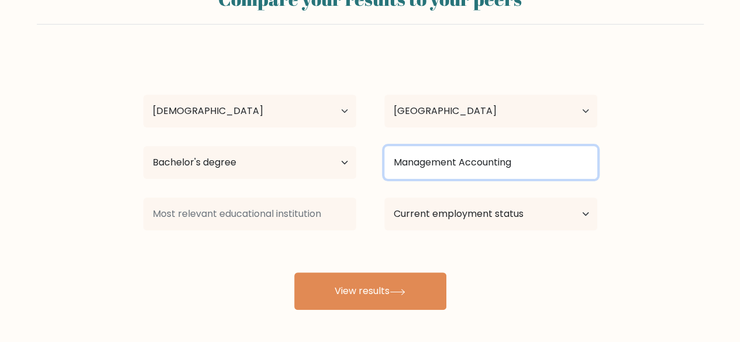
scroll to position [101, 0]
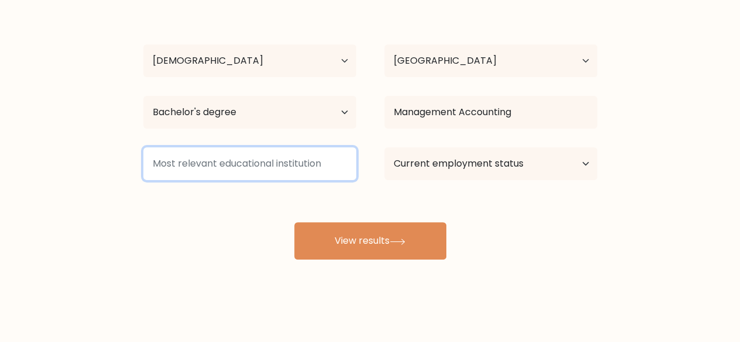
click at [223, 171] on input at bounding box center [249, 163] width 213 height 33
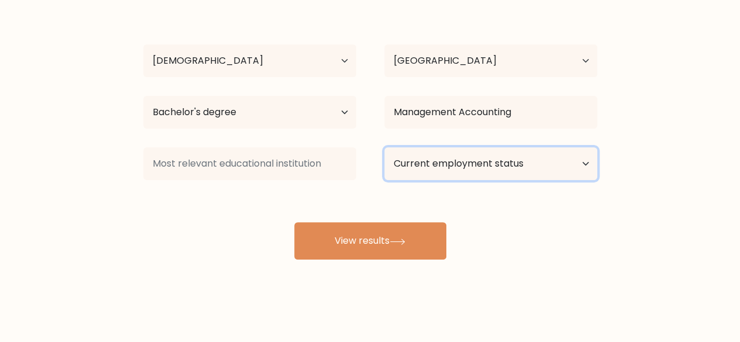
click at [487, 163] on select "Current employment status Employed Student Retired Other / prefer not to answer" at bounding box center [490, 163] width 213 height 33
select select "employed"
click at [384, 147] on select "Current employment status Employed Student Retired Other / prefer not to answer" at bounding box center [490, 163] width 213 height 33
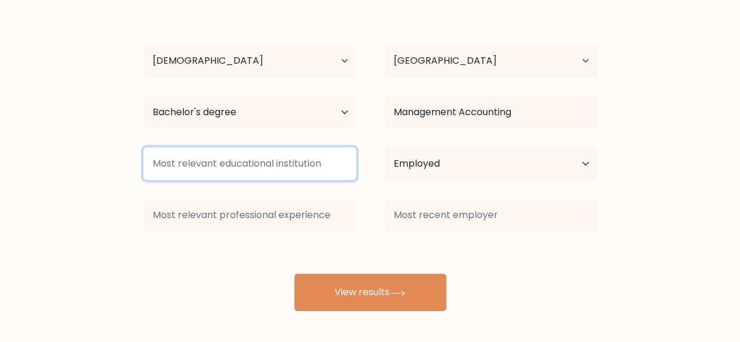
click at [244, 169] on input at bounding box center [249, 163] width 213 height 33
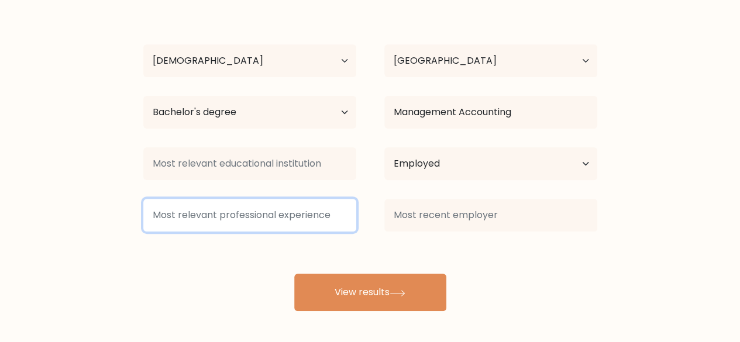
click at [240, 216] on input at bounding box center [249, 215] width 213 height 33
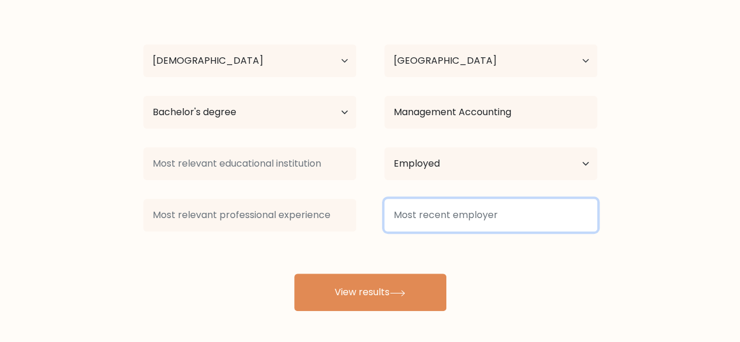
click at [432, 214] on input at bounding box center [490, 215] width 213 height 33
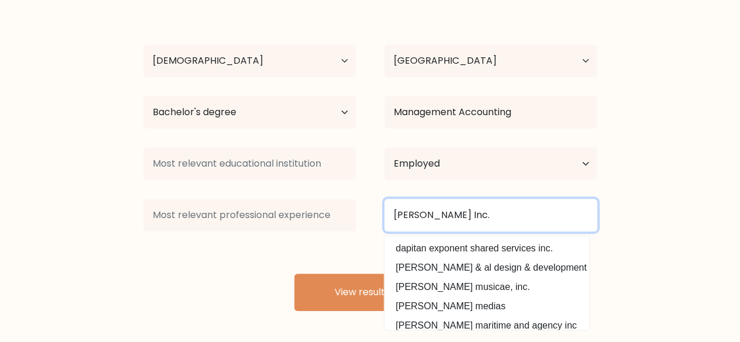
type input "Gloria De Dapitan Inc."
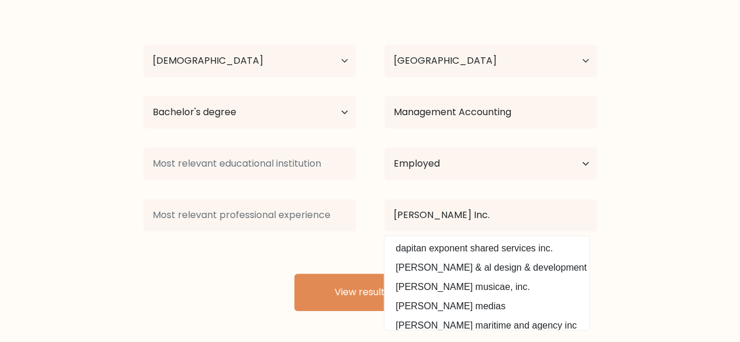
click at [208, 256] on div "Aileen Valdehueza Age Under 18 years old 18-24 years old 25-34 years old 35-44 …" at bounding box center [370, 156] width 468 height 309
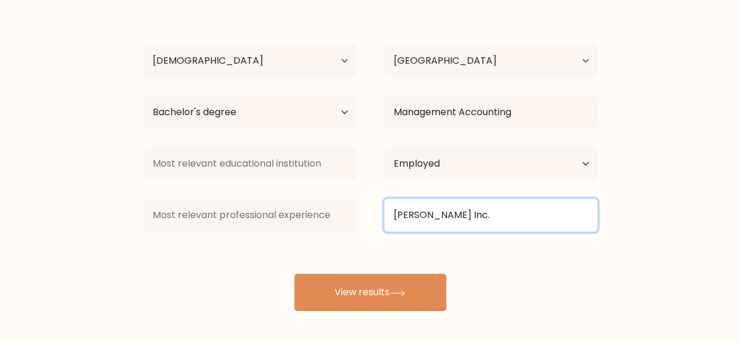
click at [515, 215] on input "Gloria De Dapitan Inc." at bounding box center [490, 215] width 213 height 33
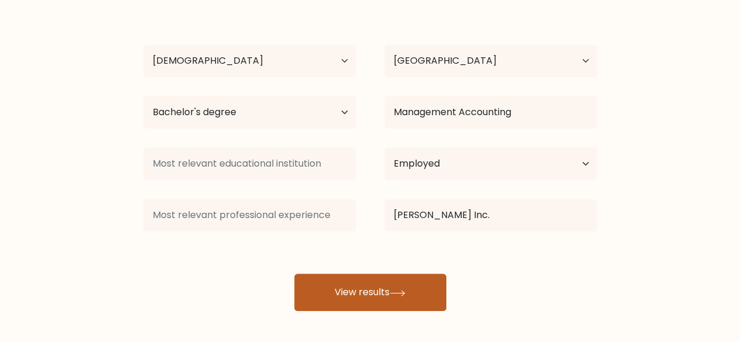
click at [372, 297] on button "View results" at bounding box center [370, 292] width 152 height 37
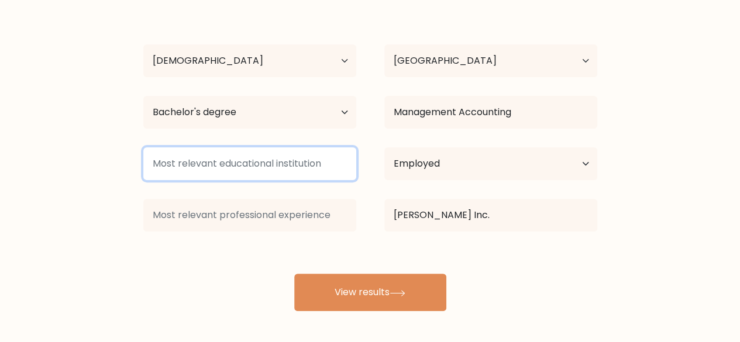
click at [254, 178] on input at bounding box center [249, 163] width 213 height 33
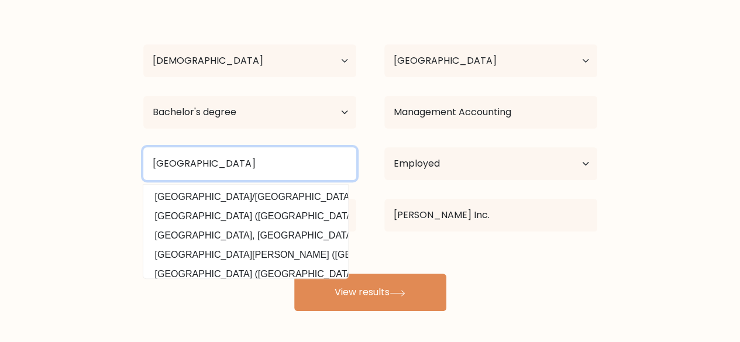
type input "Saint Vincent's College"
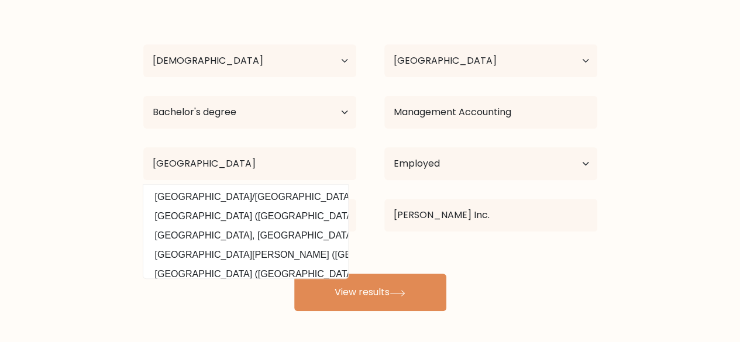
click at [61, 275] on form "Compare your results to your peers Aileen Valdehueza Age Under 18 years old 18-…" at bounding box center [370, 119] width 740 height 384
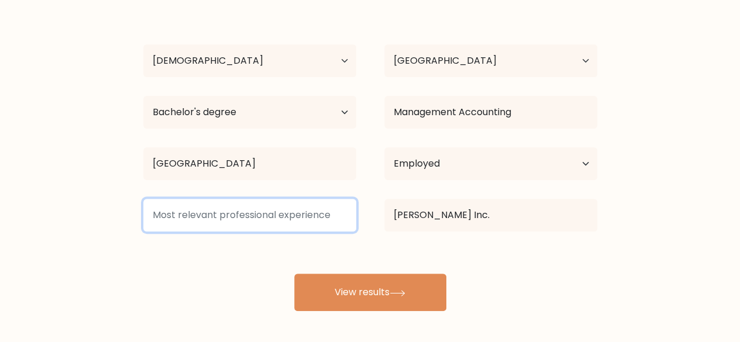
click at [174, 218] on input at bounding box center [249, 215] width 213 height 33
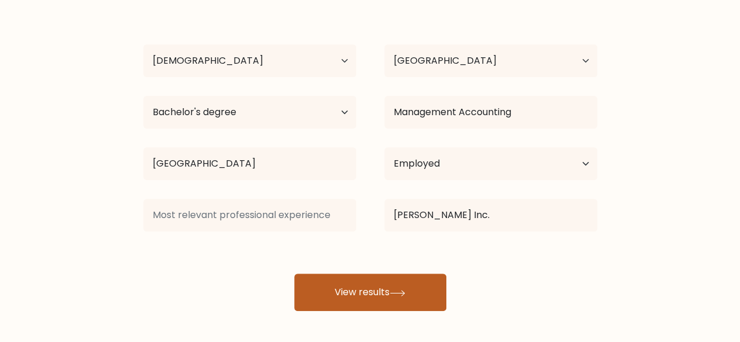
click at [326, 291] on button "View results" at bounding box center [370, 292] width 152 height 37
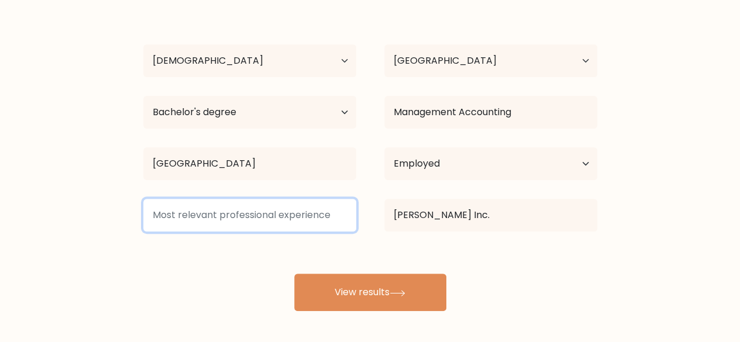
click at [245, 216] on input at bounding box center [249, 215] width 213 height 33
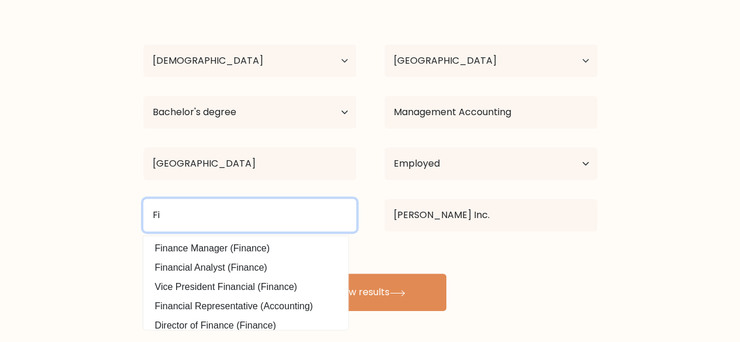
type input "F"
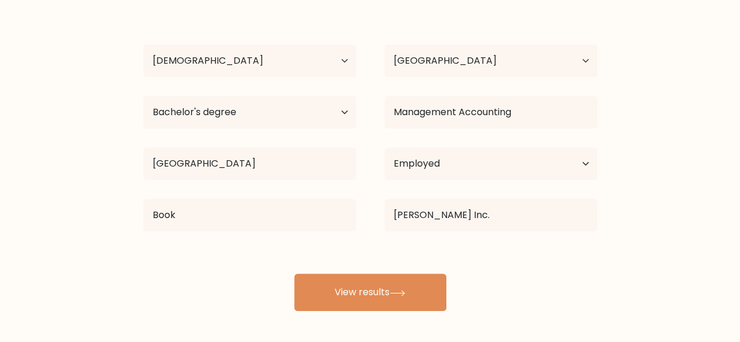
click at [245, 246] on div "Aileen Valdehueza Age Under 18 years old 18-24 years old 25-34 years old 35-44 …" at bounding box center [370, 156] width 468 height 309
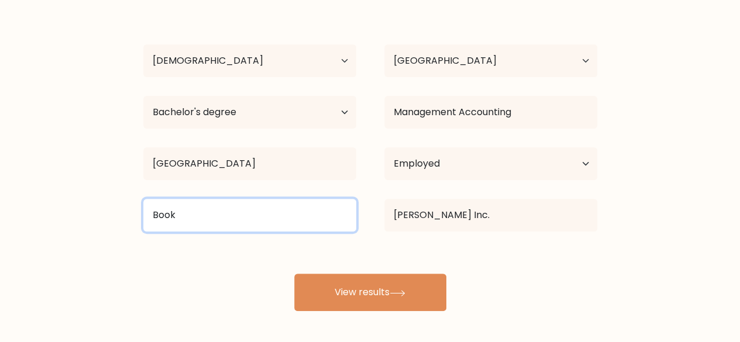
click at [210, 203] on input "Book" at bounding box center [249, 215] width 213 height 33
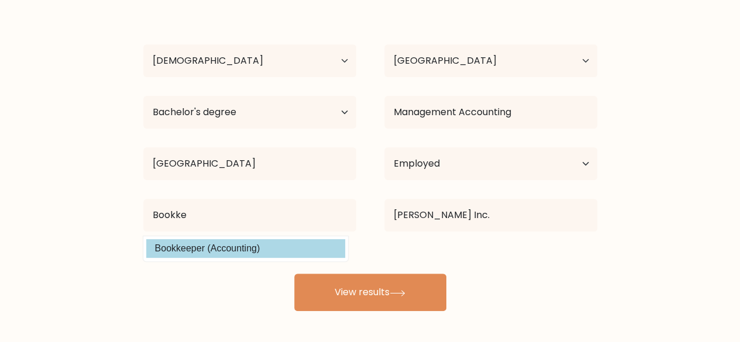
click at [218, 257] on div "Aileen Valdehueza Age Under 18 years old 18-24 years old 25-34 years old 35-44 …" at bounding box center [370, 156] width 468 height 309
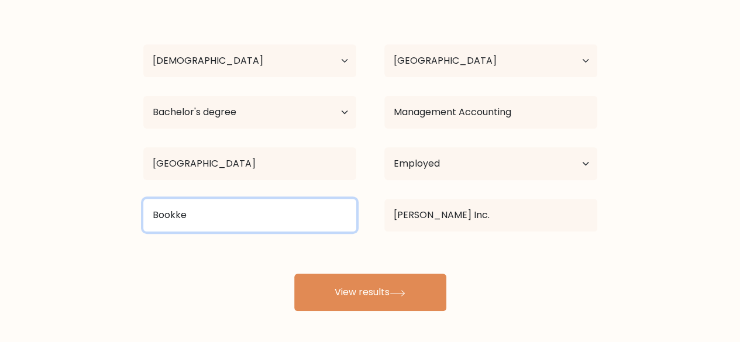
click at [223, 225] on input "Bookke" at bounding box center [249, 215] width 213 height 33
drag, startPoint x: 223, startPoint y: 225, endPoint x: 237, endPoint y: 268, distance: 45.5
type input "Bookkeeper(Accoutning)"
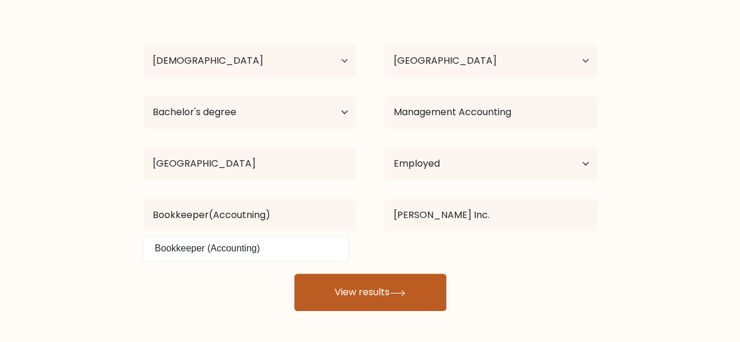
drag, startPoint x: 237, startPoint y: 268, endPoint x: 364, endPoint y: 292, distance: 128.5
click at [364, 292] on button "View results" at bounding box center [370, 292] width 152 height 37
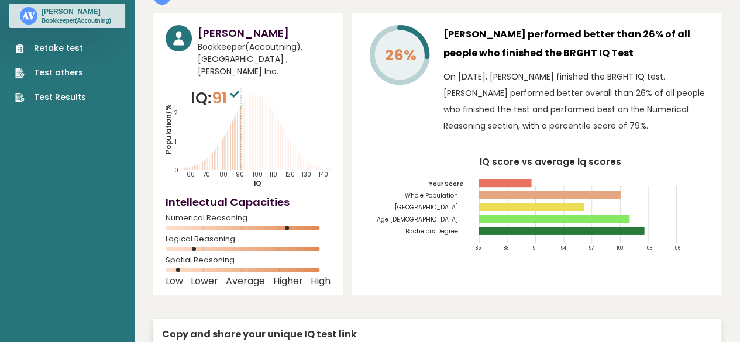
scroll to position [175, 0]
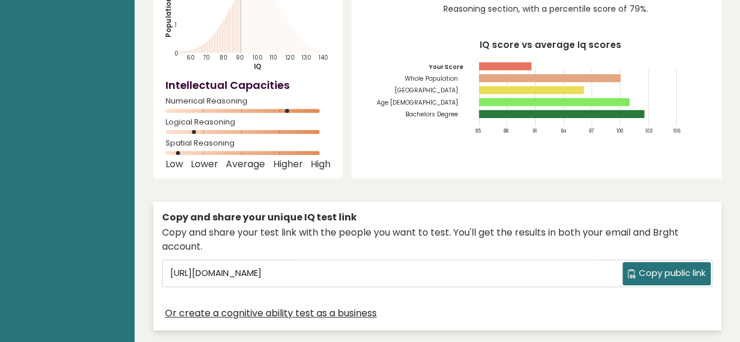
click at [645, 267] on span "Copy public link" at bounding box center [672, 273] width 67 height 13
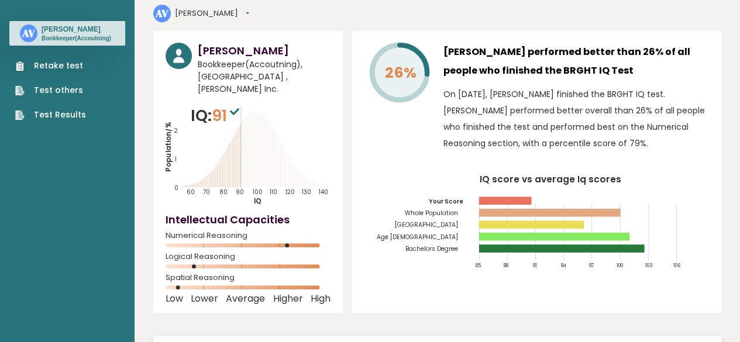
scroll to position [0, 0]
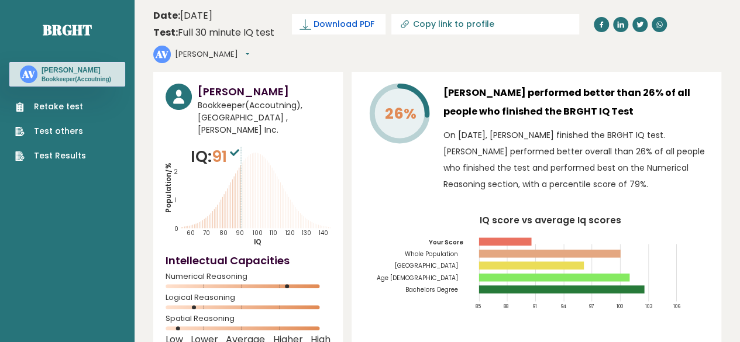
click at [337, 22] on span "Download PDF" at bounding box center [343, 24] width 61 height 12
